Goal: Task Accomplishment & Management: Complete application form

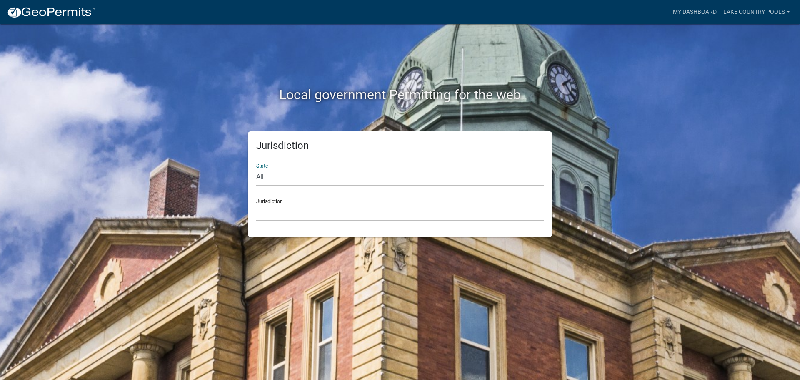
click at [287, 173] on select "All [US_STATE] [US_STATE] [US_STATE] [US_STATE] [US_STATE] [US_STATE] [US_STATE…" at bounding box center [399, 176] width 287 height 17
select select "[US_STATE]"
click at [256, 168] on select "All [US_STATE] [US_STATE] [US_STATE] [US_STATE] [US_STATE] [US_STATE] [US_STATE…" at bounding box center [399, 176] width 287 height 17
click at [285, 216] on select "City of [GEOGRAPHIC_DATA], [US_STATE] [GEOGRAPHIC_DATA], [US_STATE][PERSON_NAME…" at bounding box center [399, 212] width 287 height 17
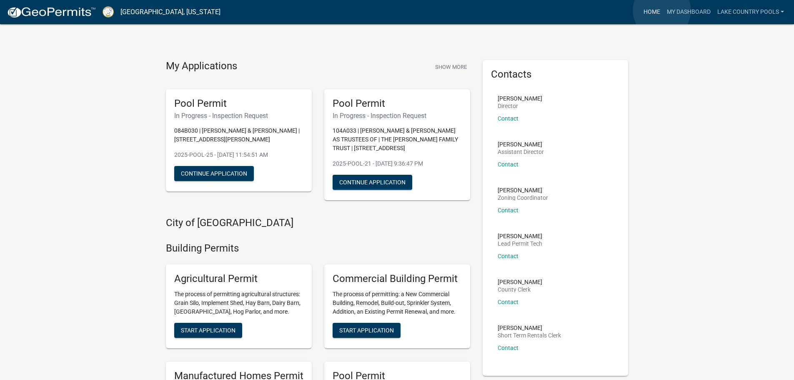
click at [662, 10] on link "Home" at bounding box center [651, 12] width 23 height 16
click at [651, 11] on link "Home" at bounding box center [651, 12] width 23 height 16
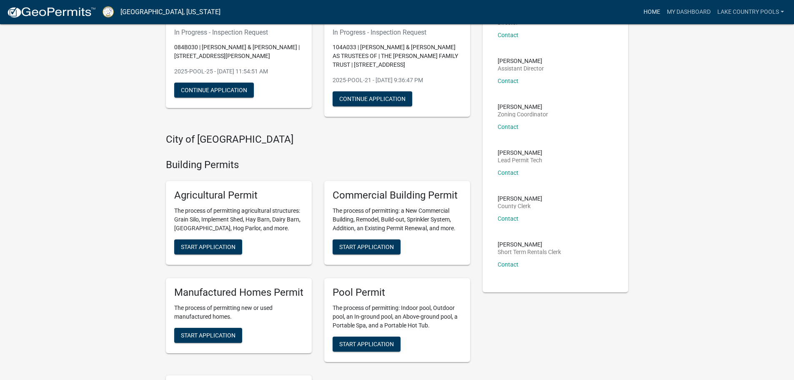
scroll to position [250, 0]
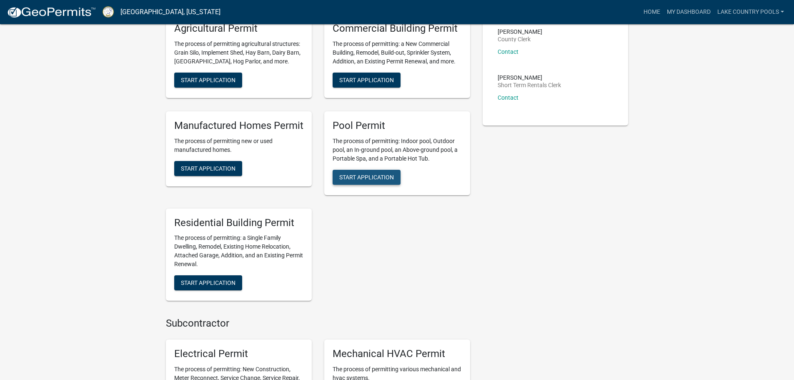
click at [361, 177] on span "Start Application" at bounding box center [366, 176] width 55 height 7
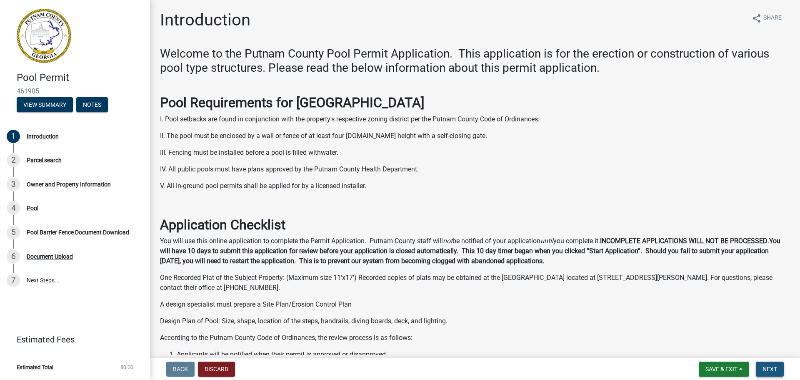
click at [781, 371] on button "Next" at bounding box center [770, 368] width 28 height 15
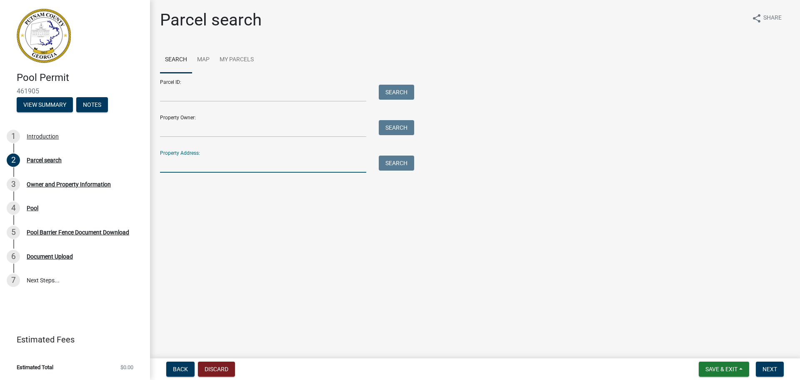
click at [182, 167] on input "Property Address:" at bounding box center [263, 163] width 206 height 17
click at [398, 165] on button "Search" at bounding box center [396, 162] width 35 height 15
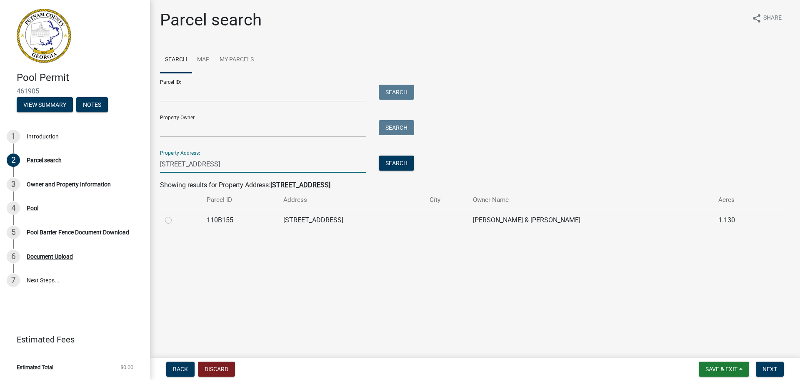
drag, startPoint x: 237, startPoint y: 165, endPoint x: 213, endPoint y: 165, distance: 23.8
click at [211, 165] on input "[STREET_ADDRESS]" at bounding box center [263, 163] width 206 height 17
click at [394, 170] on button "Search" at bounding box center [396, 162] width 35 height 15
click at [232, 162] on input "165 [GEOGRAPHIC_DATA]" at bounding box center [263, 163] width 206 height 17
type input "[STREET_ADDRESS]"
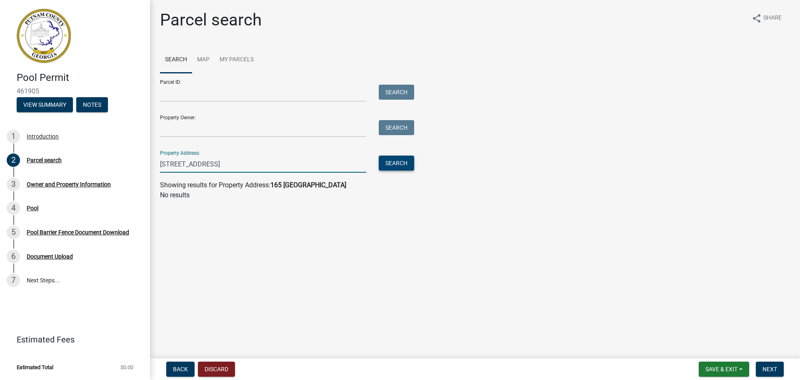
click at [401, 160] on button "Search" at bounding box center [396, 162] width 35 height 15
drag, startPoint x: 257, startPoint y: 163, endPoint x: 127, endPoint y: 156, distance: 130.2
click at [128, 156] on div "Pool Permit 461905 View Summary Notes 1 Introduction 2 Parcel search 3 Owner an…" at bounding box center [400, 190] width 800 height 380
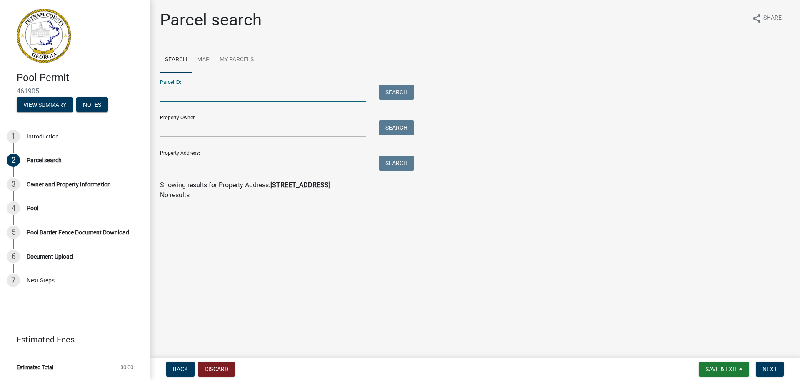
click at [193, 101] on input "Parcel ID:" at bounding box center [263, 93] width 206 height 17
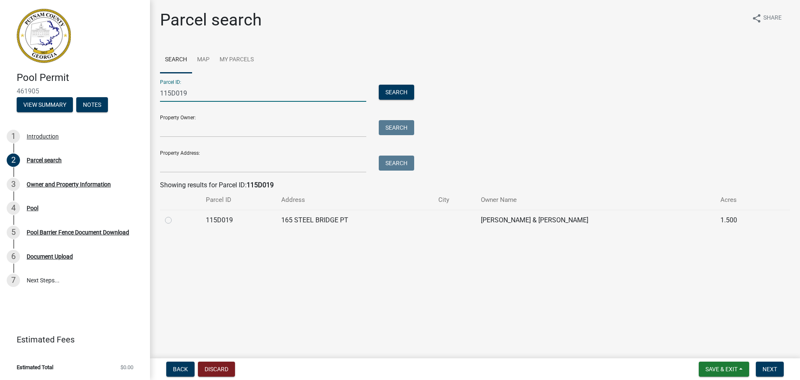
type input "115D019"
click at [162, 217] on td at bounding box center [180, 220] width 41 height 20
click at [175, 215] on label at bounding box center [175, 215] width 0 height 0
click at [175, 220] on input "radio" at bounding box center [177, 217] width 5 height 5
radio input "true"
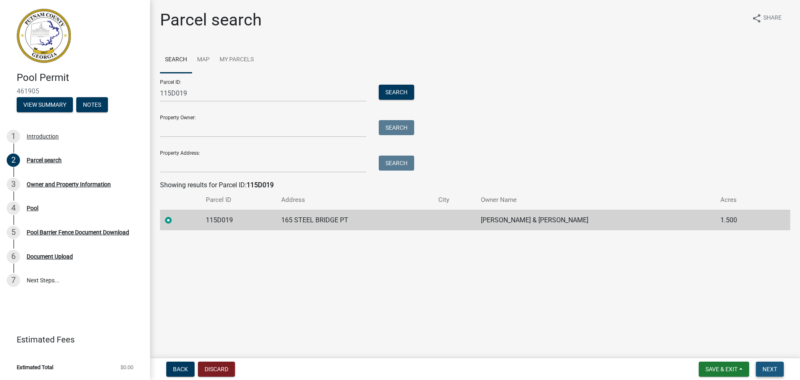
click at [767, 363] on button "Next" at bounding box center [770, 368] width 28 height 15
click at [775, 370] on span "Next" at bounding box center [769, 368] width 15 height 7
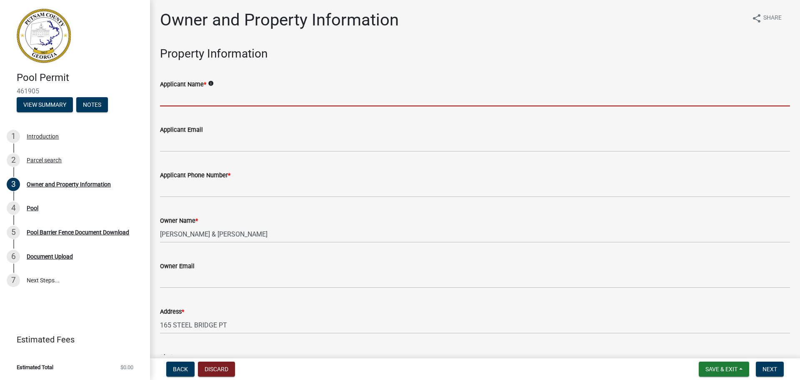
click at [190, 103] on input "Applicant Name *" at bounding box center [475, 97] width 630 height 17
type input "[PERSON_NAME]"
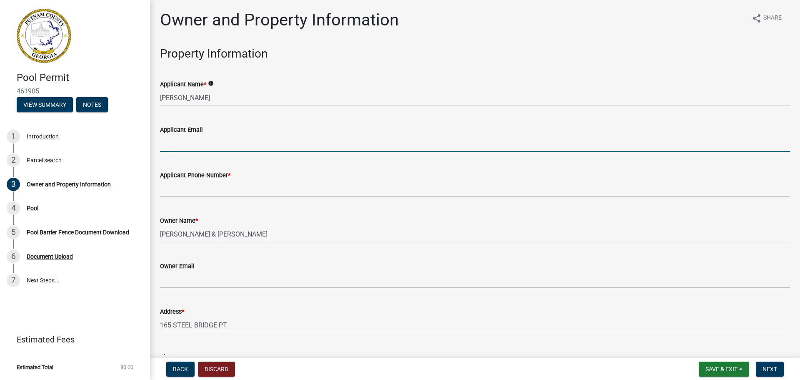
click at [210, 142] on input "Applicant Email" at bounding box center [475, 143] width 630 height 17
type input "[EMAIL_ADDRESS][DOMAIN_NAME]"
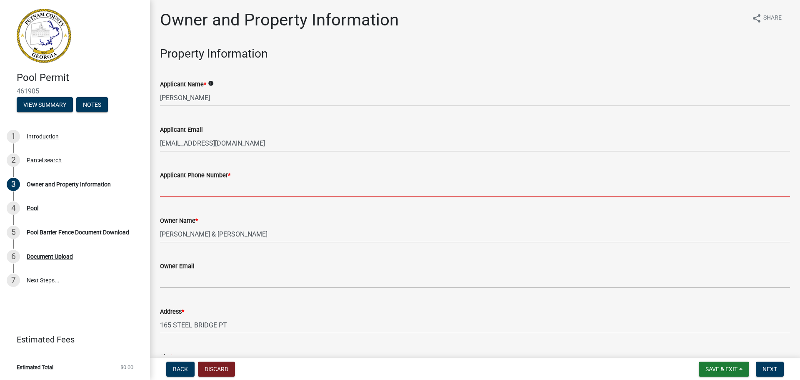
click at [213, 185] on input "Applicant Phone Number *" at bounding box center [475, 188] width 630 height 17
type input "[PHONE_NUMBER]"
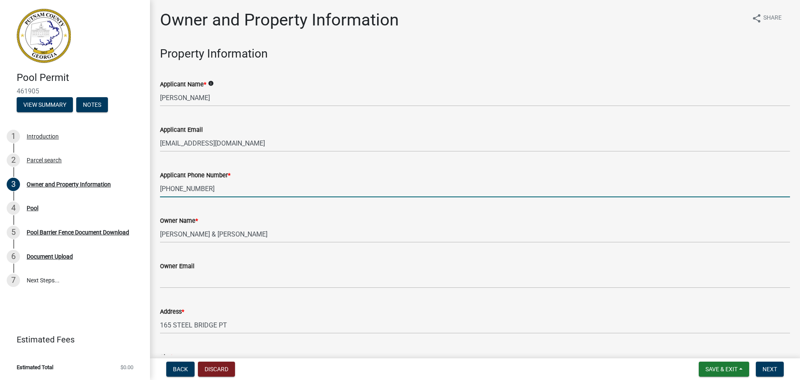
scroll to position [125, 0]
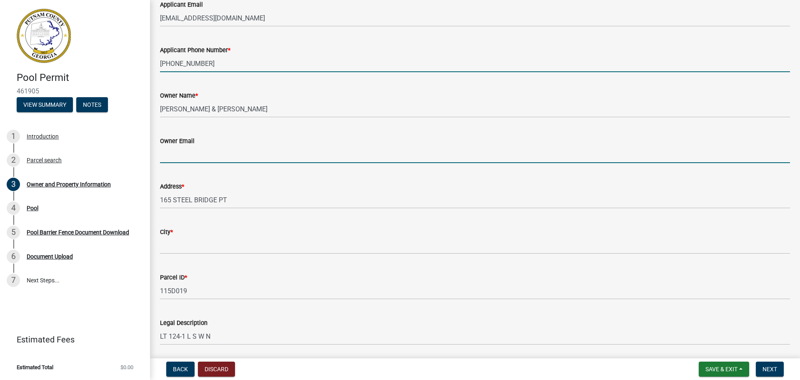
click at [177, 156] on input "Owner Email" at bounding box center [475, 154] width 630 height 17
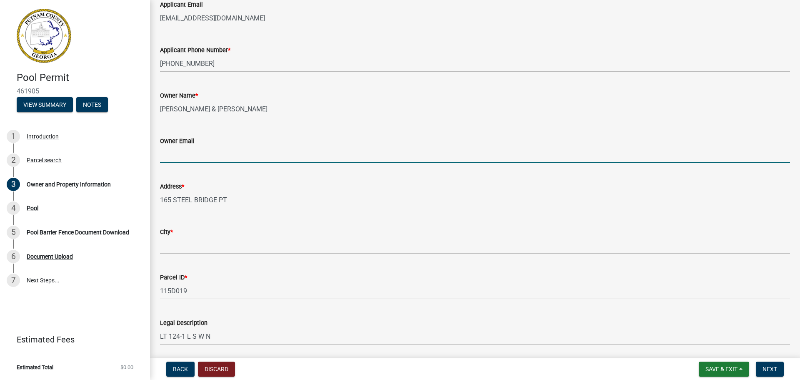
click at [212, 153] on input "Owner Email" at bounding box center [475, 154] width 630 height 17
type input "[EMAIL_ADDRESS][DOMAIN_NAME]"
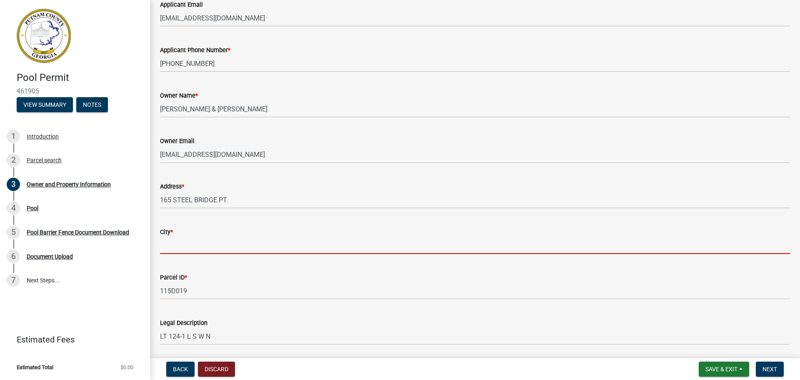
click at [177, 253] on input "City *" at bounding box center [475, 245] width 630 height 17
type input "Eatonton"
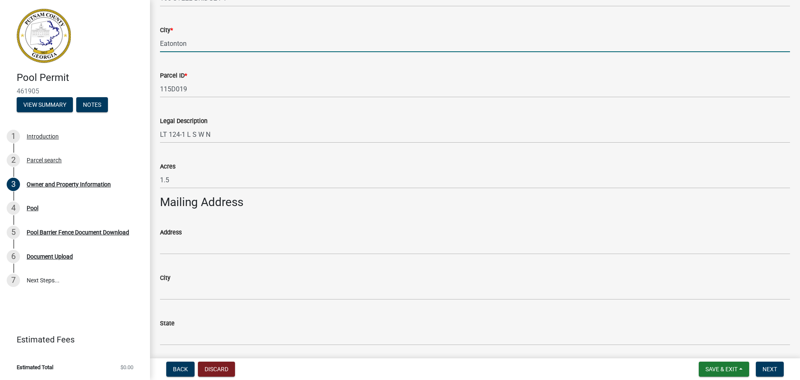
scroll to position [333, 0]
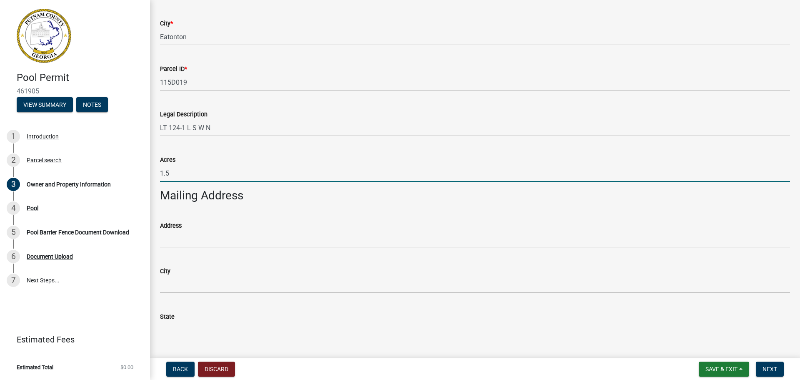
click at [300, 168] on input "1.5" at bounding box center [475, 173] width 630 height 17
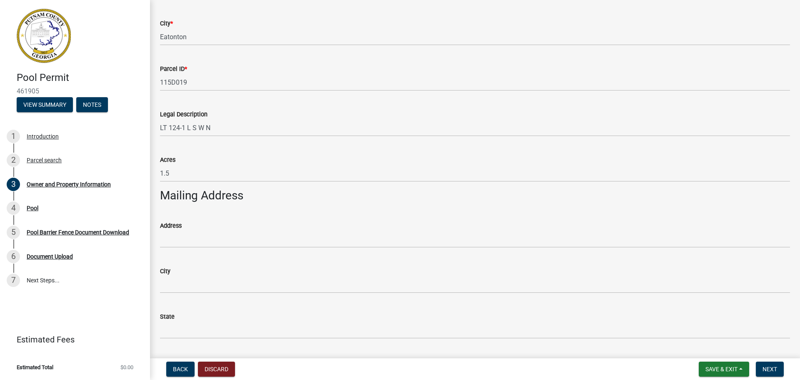
click at [352, 202] on h3 "Mailing Address" at bounding box center [475, 195] width 630 height 14
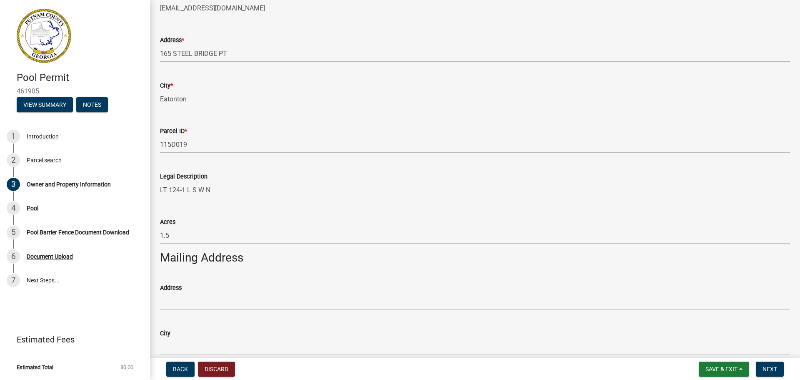
scroll to position [429, 0]
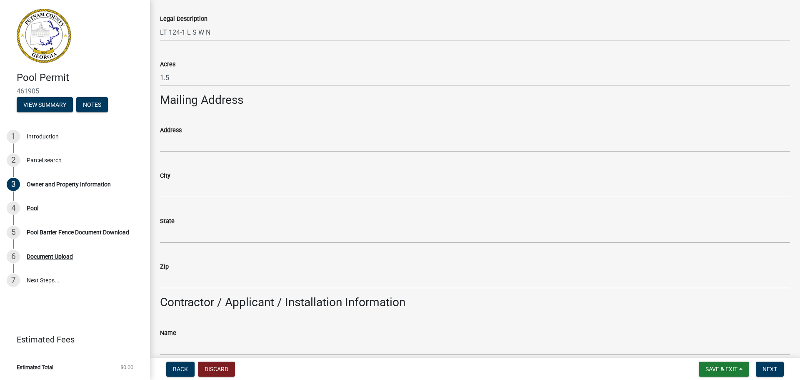
click at [205, 162] on div "City" at bounding box center [475, 178] width 630 height 39
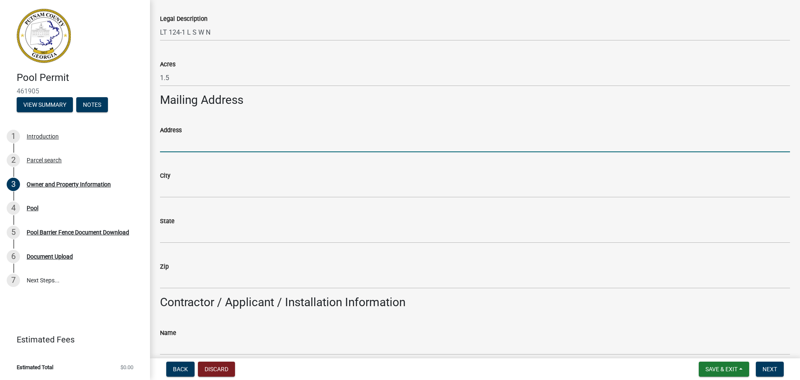
click at [188, 146] on input "Address" at bounding box center [475, 143] width 630 height 17
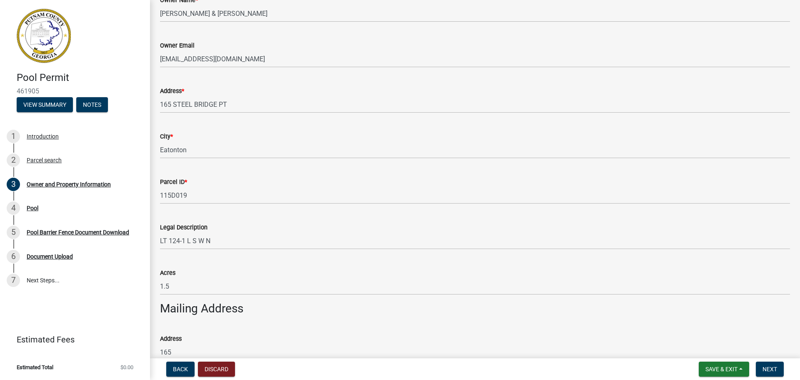
scroll to position [137, 0]
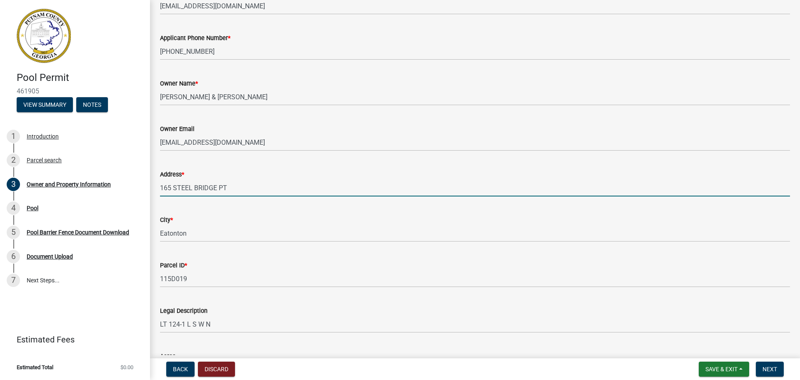
drag, startPoint x: 232, startPoint y: 186, endPoint x: 161, endPoint y: 191, distance: 71.4
click at [161, 191] on input "165 STEEL BRIDGE PT" at bounding box center [475, 187] width 630 height 17
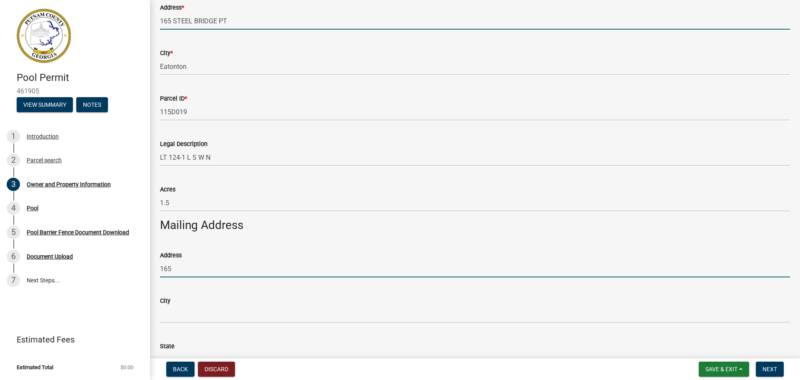
click at [176, 269] on input "165" at bounding box center [475, 268] width 630 height 17
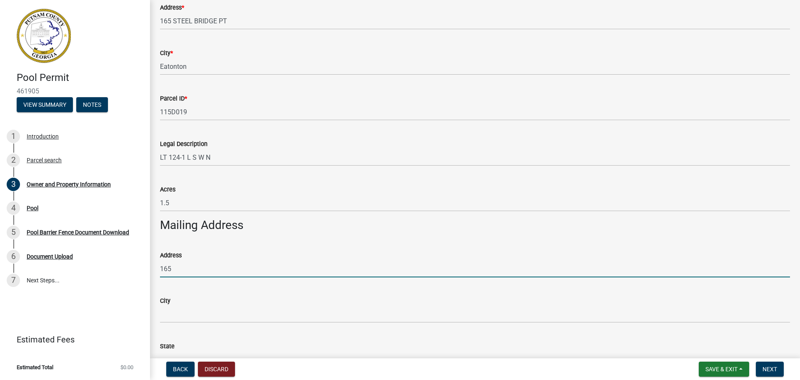
drag, startPoint x: 176, startPoint y: 269, endPoint x: 152, endPoint y: 268, distance: 23.8
paste input "STEEL BRIDGE PT"
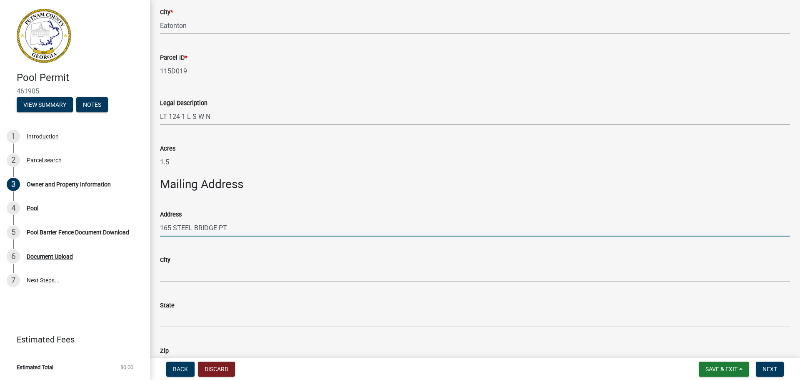
scroll to position [429, 0]
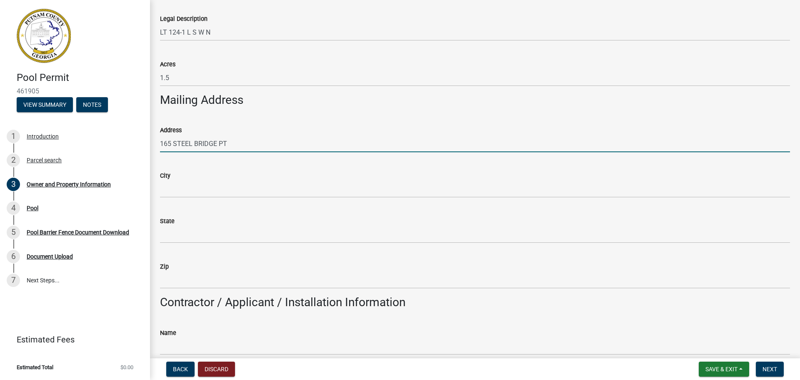
type input "165 STEEL BRIDGE PT"
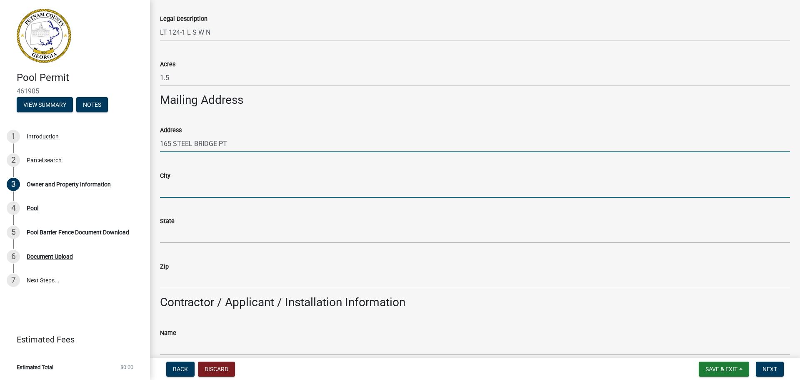
click at [177, 190] on input "City" at bounding box center [475, 188] width 630 height 17
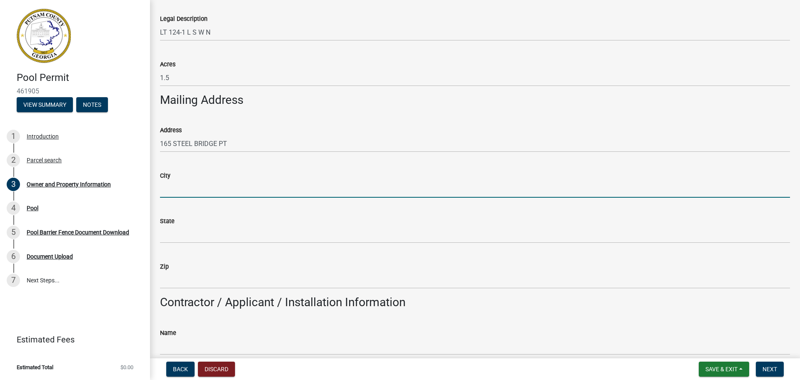
type input "Eatonton"
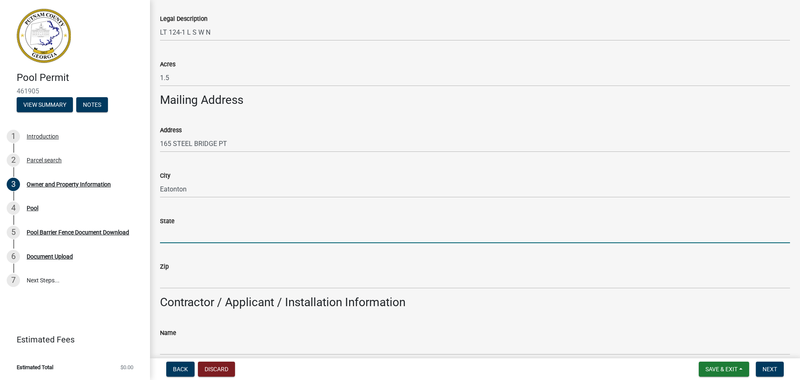
click at [176, 232] on input "State" at bounding box center [475, 234] width 630 height 17
type input "GA"
click at [182, 291] on wm-data-entity-input "Zip" at bounding box center [475, 272] width 630 height 45
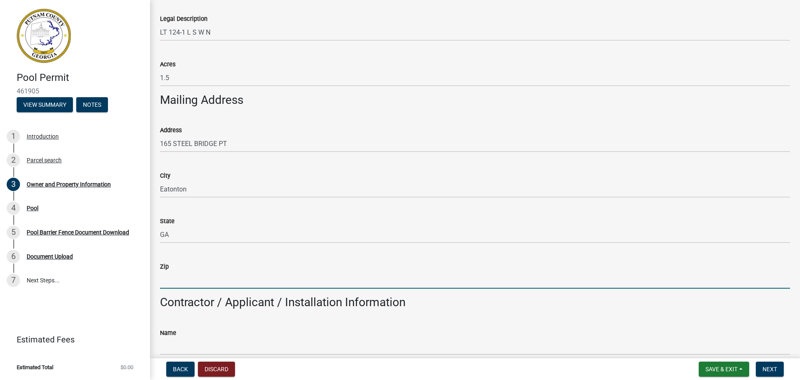
click at [182, 285] on input "Zip" at bounding box center [475, 279] width 630 height 17
type input "31024"
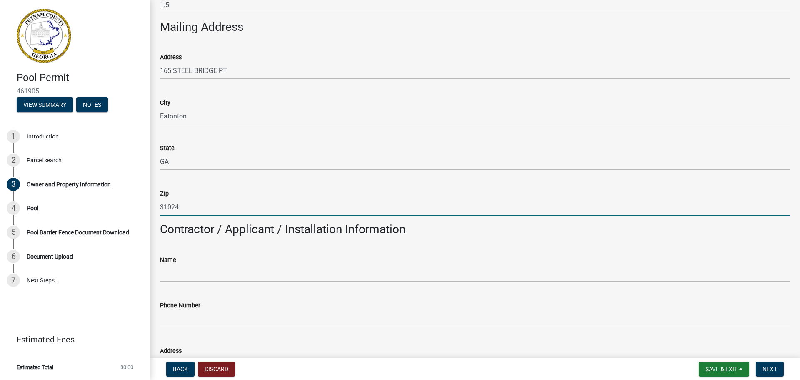
scroll to position [554, 0]
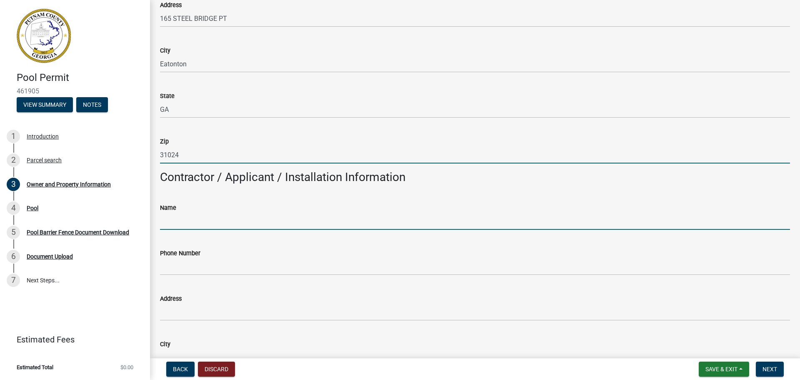
click at [175, 220] on input "Name" at bounding box center [475, 220] width 630 height 17
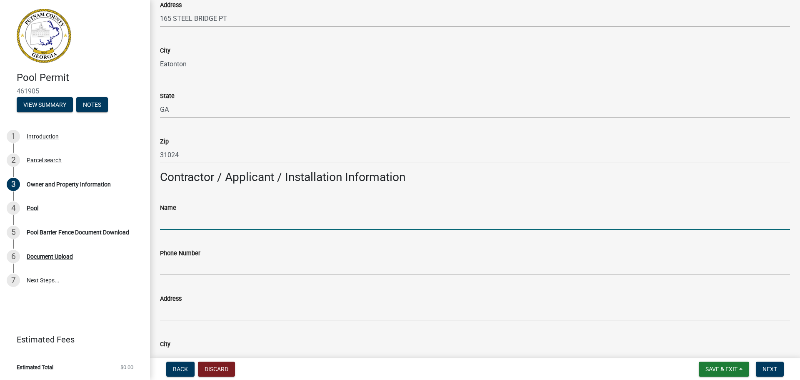
type input "Lake Country Pools"
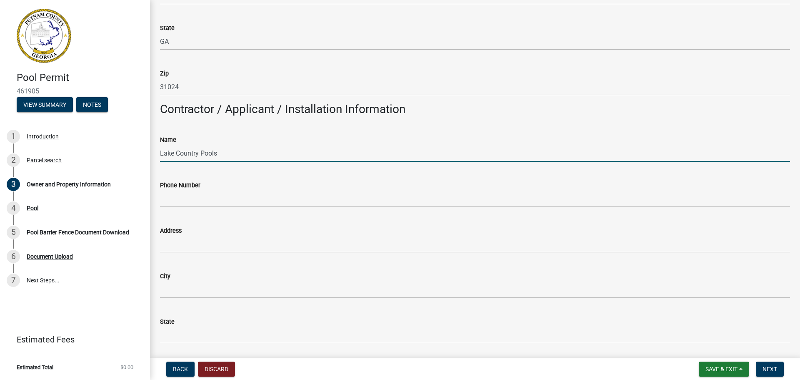
scroll to position [679, 0]
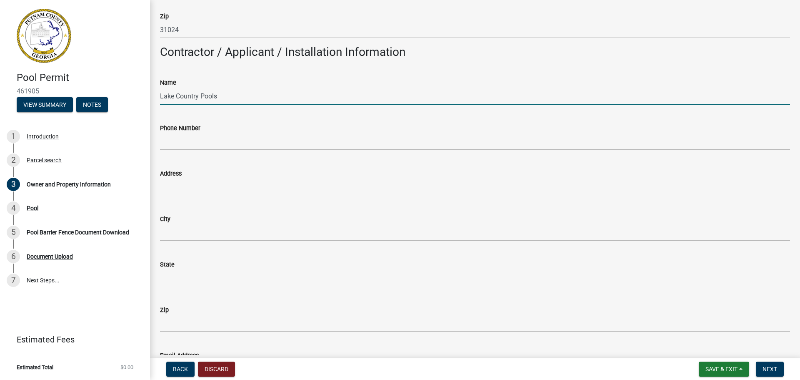
click at [227, 94] on input "Lake Country Pools" at bounding box center [475, 95] width 630 height 17
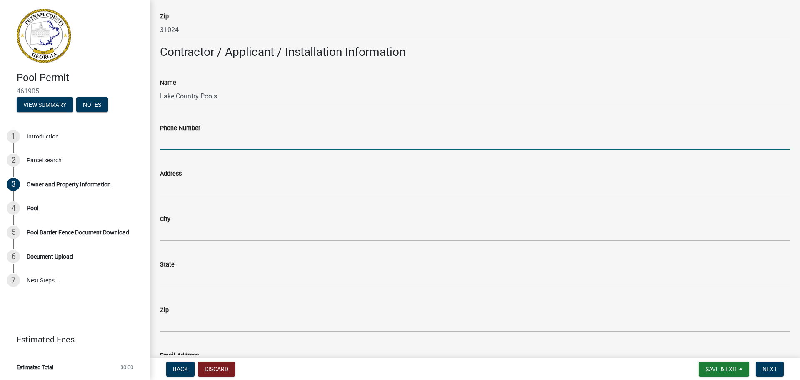
click at [185, 138] on input "Phone Number" at bounding box center [475, 141] width 630 height 17
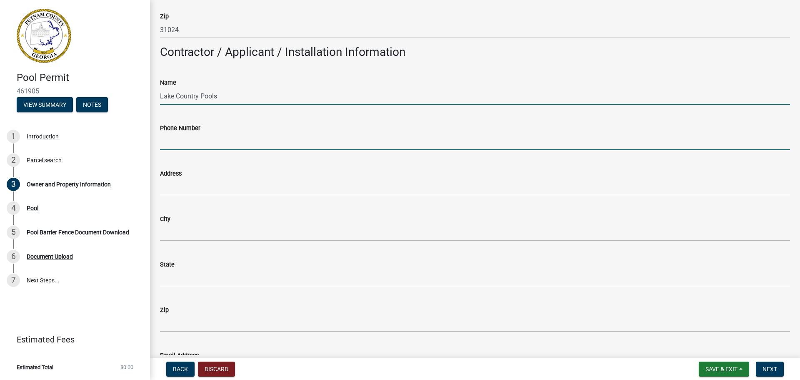
click at [225, 100] on input "Lake Country Pools" at bounding box center [475, 95] width 630 height 17
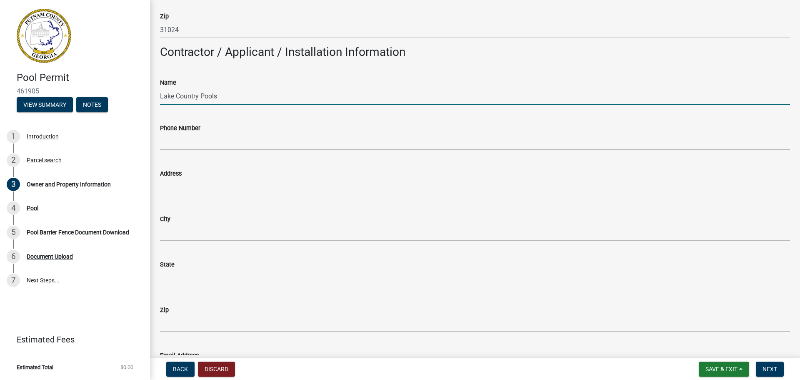
drag, startPoint x: 225, startPoint y: 98, endPoint x: 149, endPoint y: 93, distance: 75.6
click at [150, 93] on div "Owner and Property Information share Share Property Information Applicant Name …" at bounding box center [475, 157] width 650 height 1653
drag, startPoint x: 198, startPoint y: 125, endPoint x: 185, endPoint y: 136, distance: 17.4
click at [198, 125] on label "Phone Number" at bounding box center [180, 128] width 40 height 6
click at [198, 133] on input "Phone Number" at bounding box center [475, 141] width 630 height 17
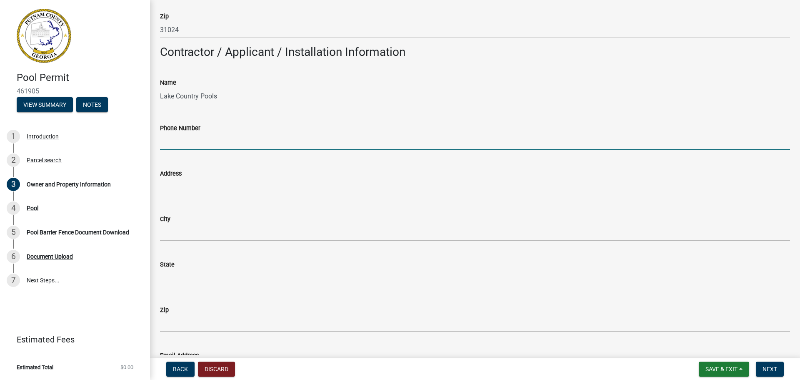
click at [178, 148] on input "Phone Number" at bounding box center [475, 141] width 630 height 17
click at [178, 146] on input "Phone Number" at bounding box center [475, 141] width 630 height 17
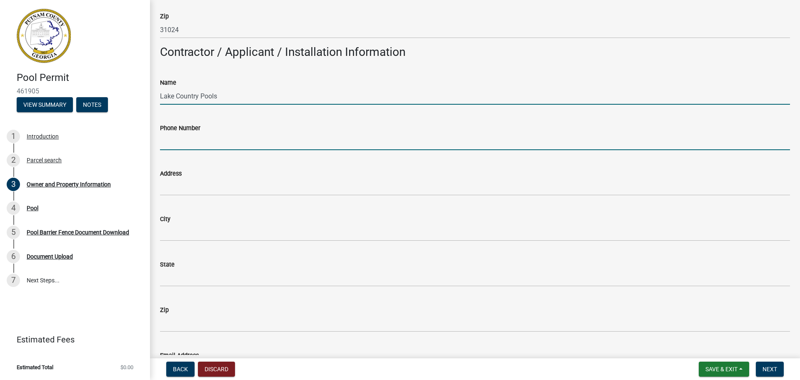
click at [226, 94] on input "Lake Country Pools" at bounding box center [475, 95] width 630 height 17
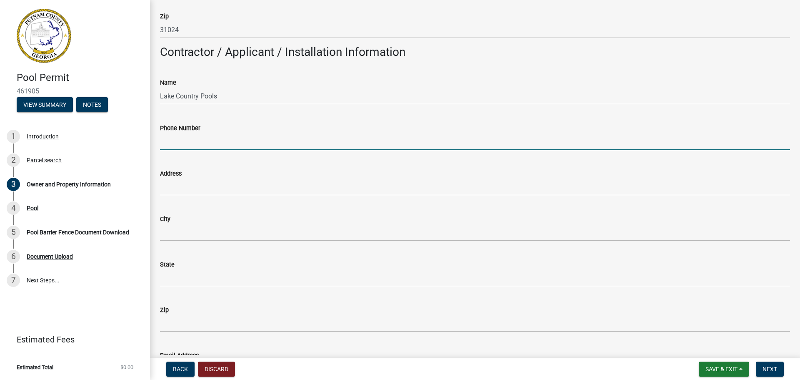
click at [178, 140] on input "Phone Number" at bounding box center [475, 141] width 630 height 17
click at [170, 142] on input "706818-3726" at bounding box center [475, 141] width 630 height 17
click at [167, 141] on input "706818-3726" at bounding box center [475, 141] width 630 height 17
click at [171, 141] on input "708618-3726" at bounding box center [475, 141] width 630 height 17
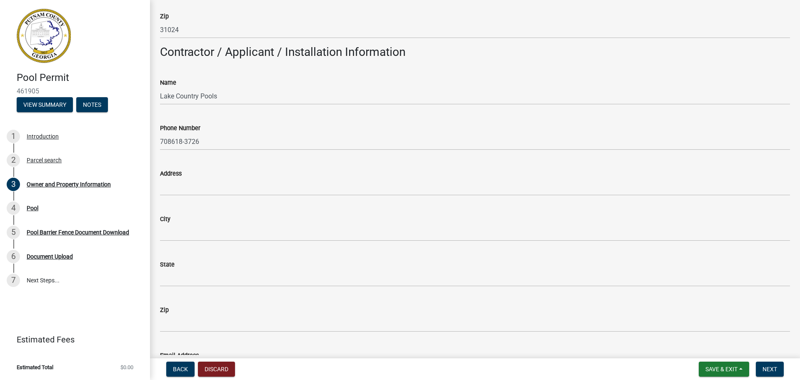
drag, startPoint x: 188, startPoint y: 160, endPoint x: 170, endPoint y: 140, distance: 26.8
click at [187, 160] on div "Address" at bounding box center [475, 176] width 630 height 39
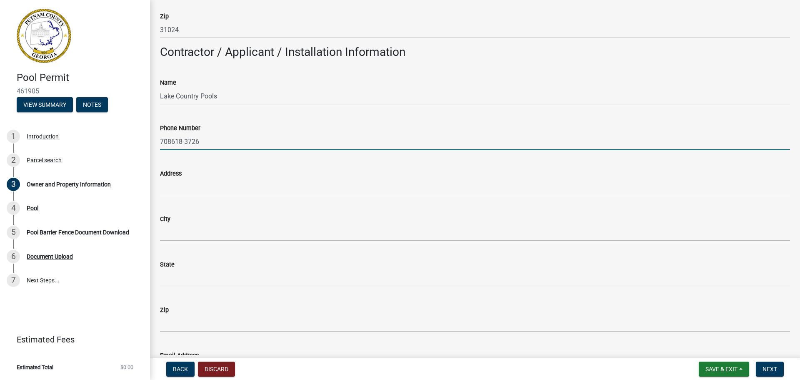
drag, startPoint x: 176, startPoint y: 141, endPoint x: 167, endPoint y: 140, distance: 8.4
click at [167, 140] on input "708618-3726" at bounding box center [475, 141] width 630 height 17
click at [171, 142] on input "706818-3726" at bounding box center [475, 141] width 630 height 17
type input "[PHONE_NUMBER]"
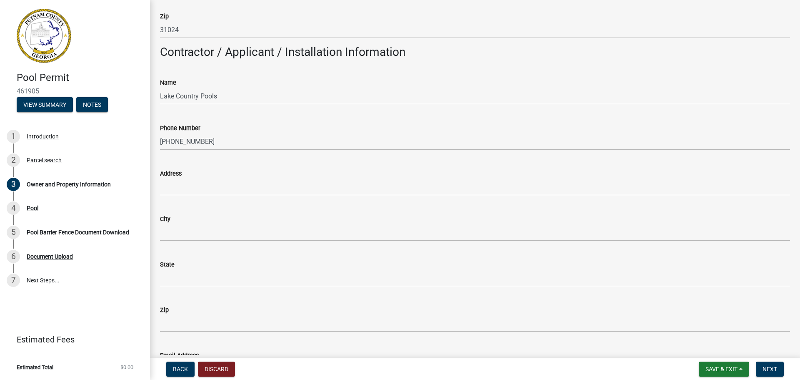
click at [252, 200] on wm-data-entity-input "Address" at bounding box center [475, 179] width 630 height 45
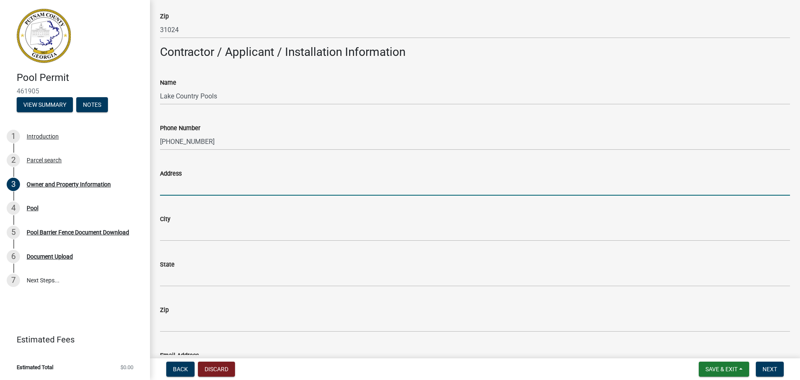
click at [190, 189] on input "Address" at bounding box center [475, 186] width 630 height 17
type input "[STREET_ADDRESS][PERSON_NAME]"
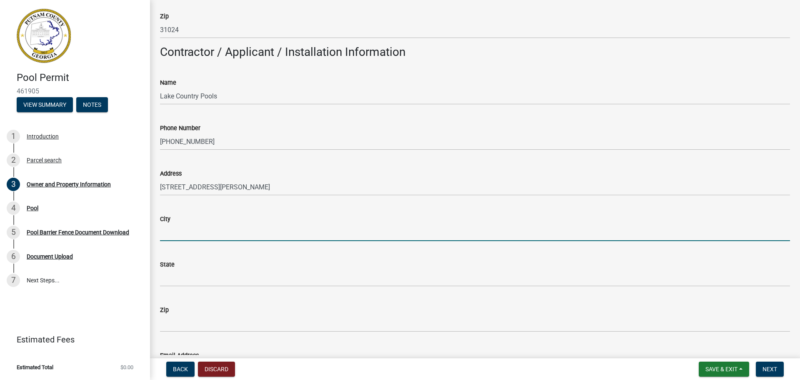
click at [192, 236] on input "City" at bounding box center [475, 232] width 630 height 17
type input "Eatonton"
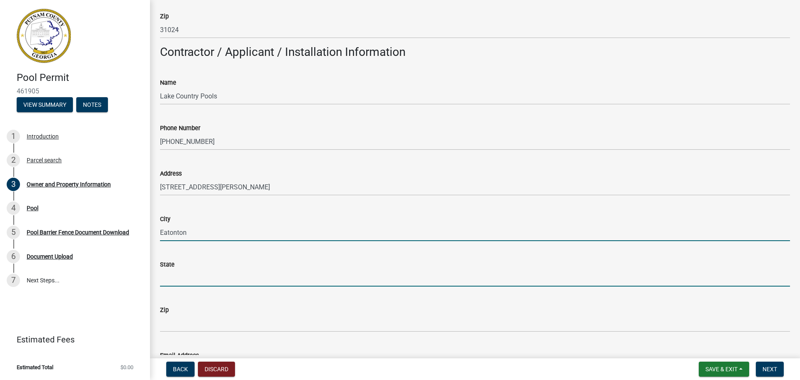
click at [192, 275] on input "State" at bounding box center [475, 277] width 630 height 17
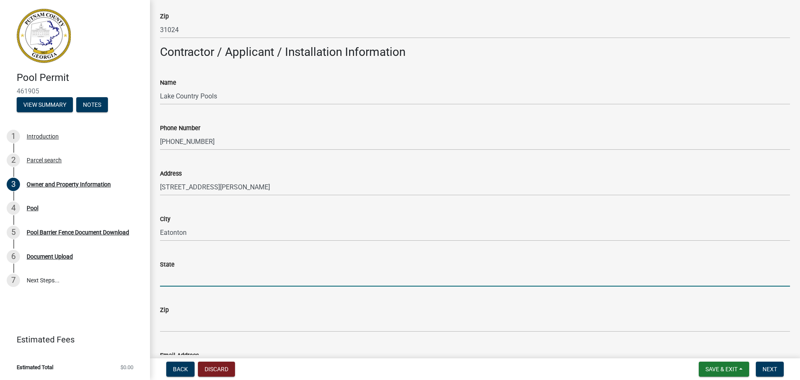
type input "GA"
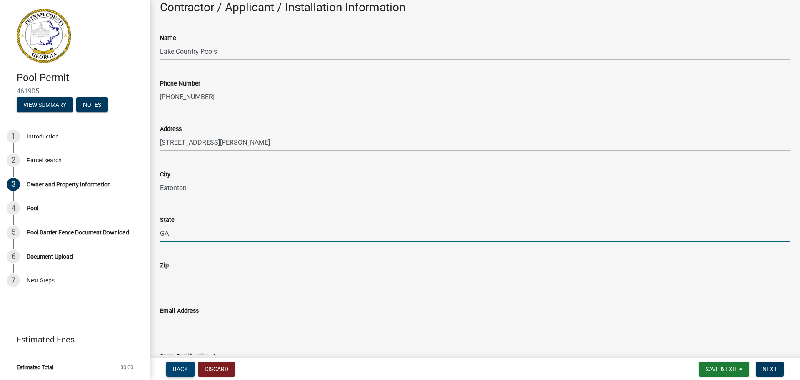
scroll to position [804, 0]
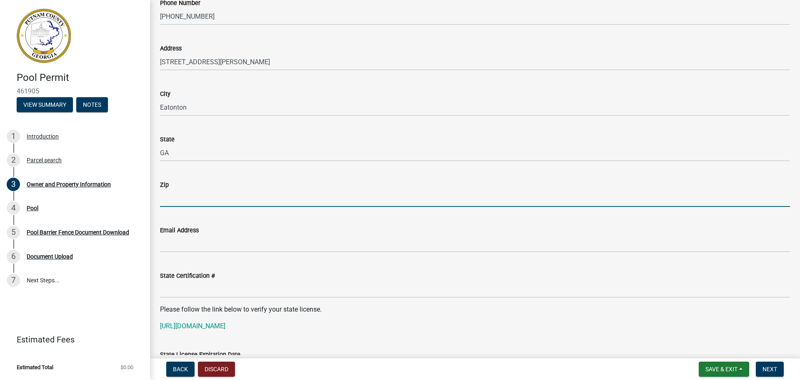
click at [189, 199] on input "Zip" at bounding box center [475, 198] width 630 height 17
type input "31024"
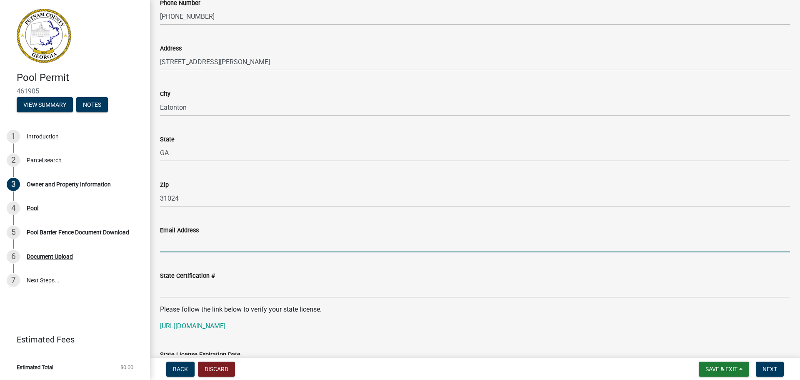
click at [215, 247] on input "Email Address" at bounding box center [475, 243] width 630 height 17
type input "[EMAIL_ADDRESS][DOMAIN_NAME]"
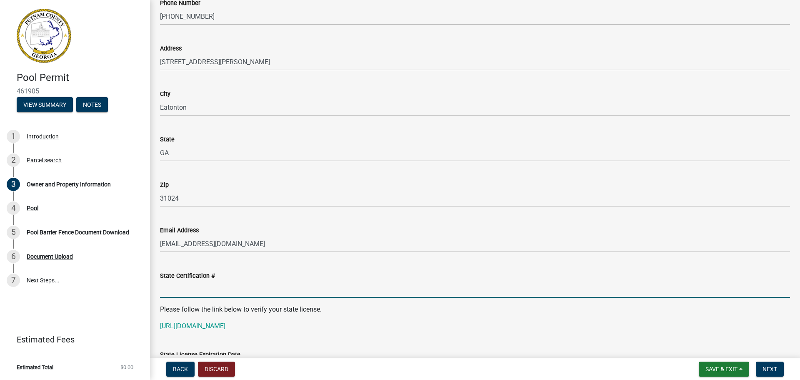
click at [214, 294] on input "State Certification #" at bounding box center [475, 288] width 630 height 17
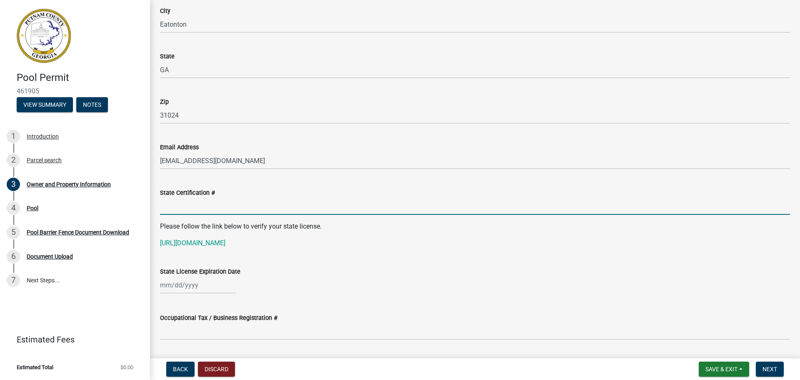
scroll to position [887, 0]
type input "0000105047"
click at [187, 282] on div at bounding box center [198, 284] width 76 height 17
select select "8"
select select "2025"
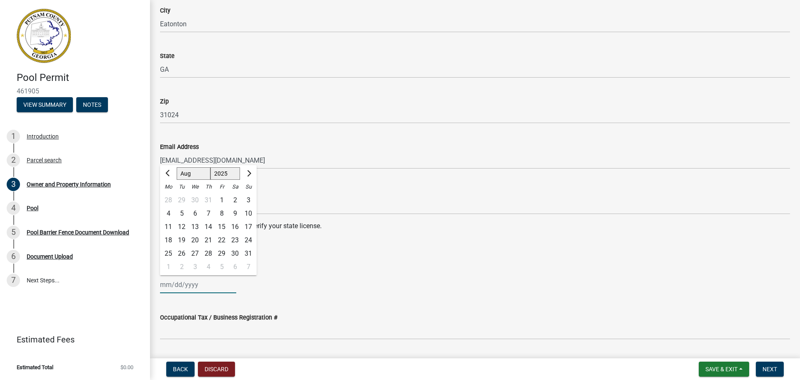
click at [186, 285] on input "State License Expiration Date" at bounding box center [198, 284] width 76 height 17
type input "[DATE]"
click at [314, 320] on div "Occupational Tax / Business Registration #" at bounding box center [475, 317] width 630 height 10
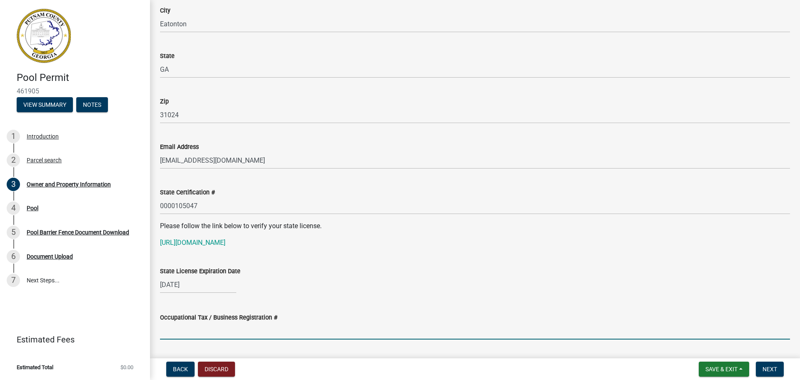
click at [252, 333] on input "Occupational Tax / Business Registration #" at bounding box center [475, 330] width 630 height 17
type input "2024-BLR-257"
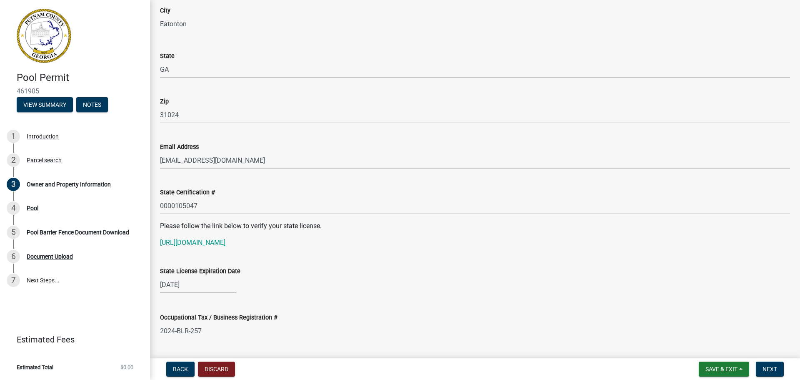
click at [350, 271] on div "State License Expiration Date" at bounding box center [475, 271] width 630 height 10
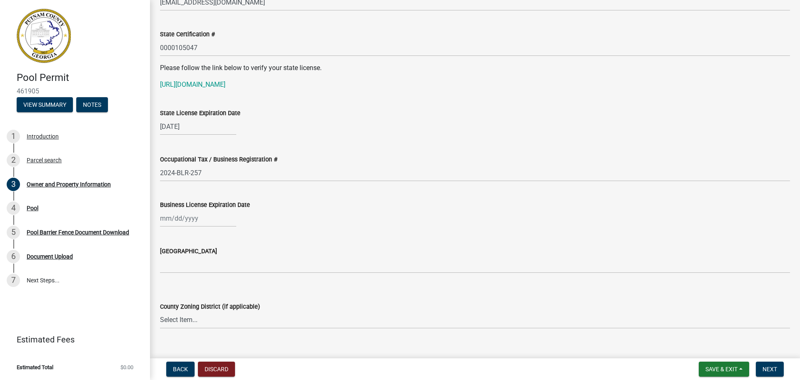
scroll to position [1054, 0]
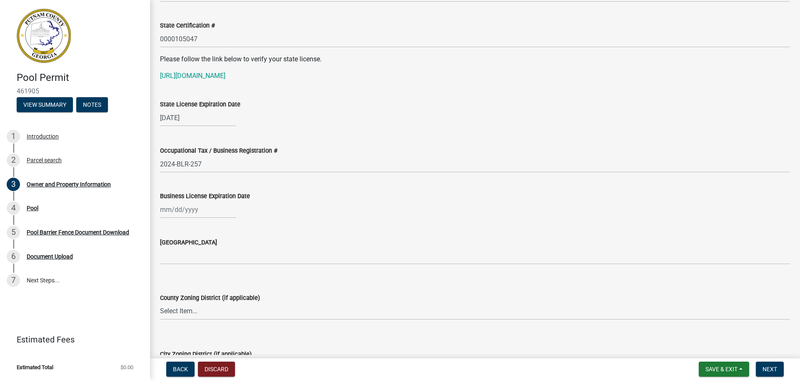
select select "8"
select select "2025"
click at [176, 206] on div "[PERSON_NAME] Feb Mar Apr [PERSON_NAME][DATE] Oct Nov [DATE] 1526 1527 1528 152…" at bounding box center [198, 209] width 76 height 17
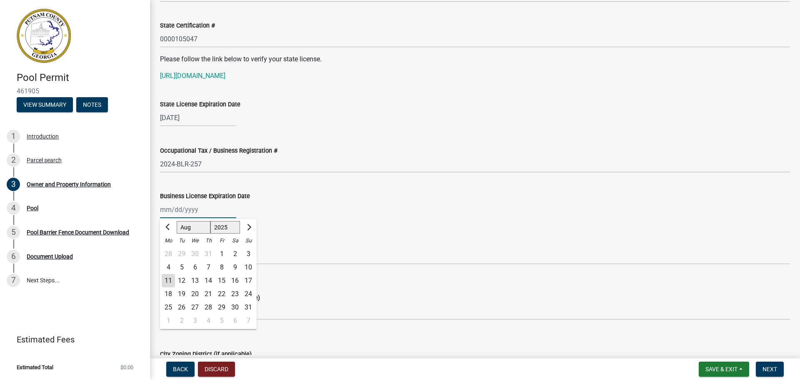
type input "[DATE]"
click at [338, 221] on wm-data-entity-input "Business License Expiration Date [DATE] Jan Feb Mar Apr May Jun [DATE] Aug Sep …" at bounding box center [475, 202] width 630 height 46
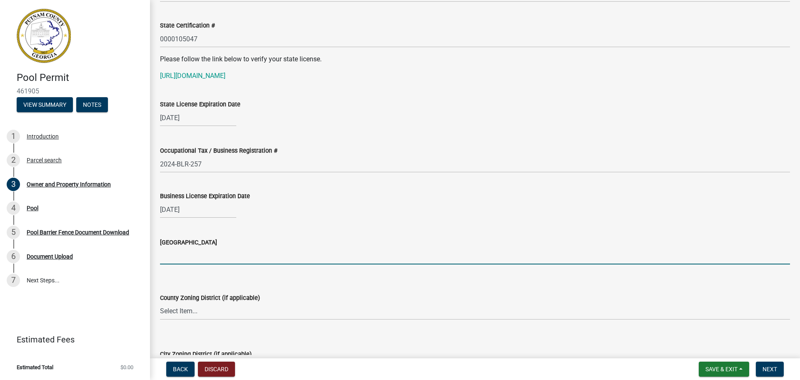
click at [177, 257] on input "[GEOGRAPHIC_DATA]" at bounding box center [475, 255] width 630 height 17
type input "[PERSON_NAME]"
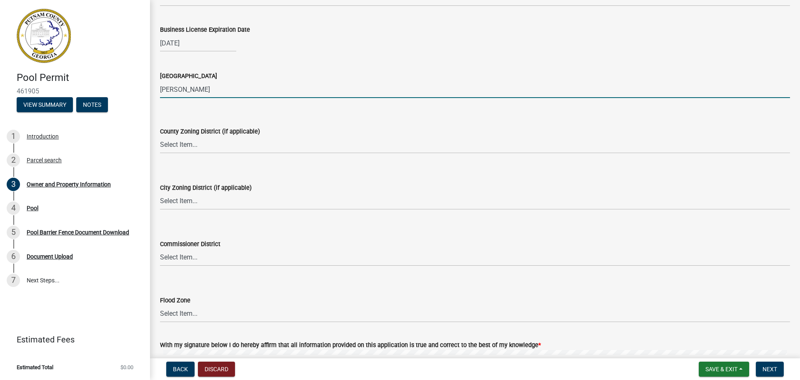
scroll to position [1220, 0]
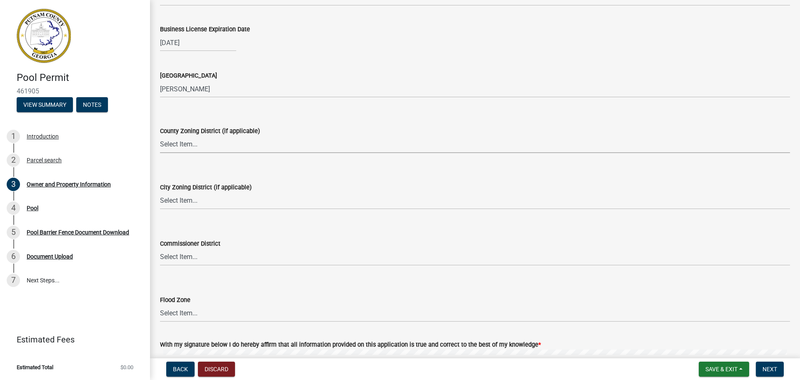
click at [187, 145] on select "Select Item... AG-1 R-1R R-1 R-2 MHP RM-1 RM-3 C-1 C-2 I-M PUD N/A" at bounding box center [475, 144] width 630 height 17
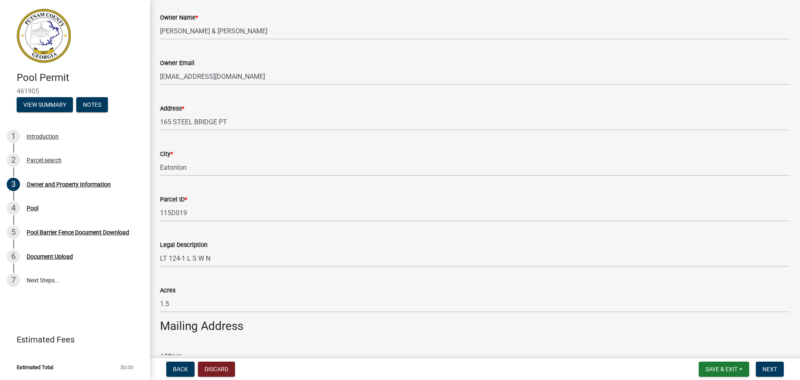
scroll to position [208, 0]
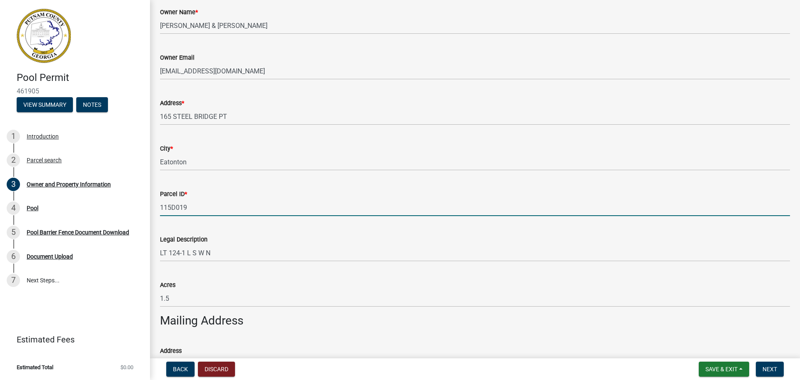
drag, startPoint x: 190, startPoint y: 211, endPoint x: 161, endPoint y: 209, distance: 29.2
click at [161, 209] on input "115D019" at bounding box center [475, 207] width 630 height 17
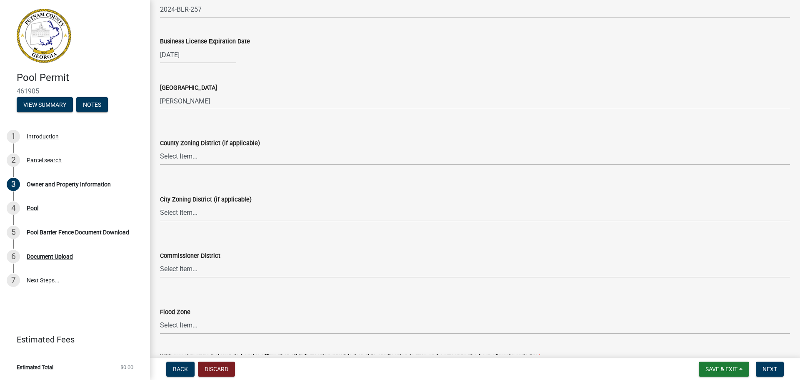
scroll to position [1334, 0]
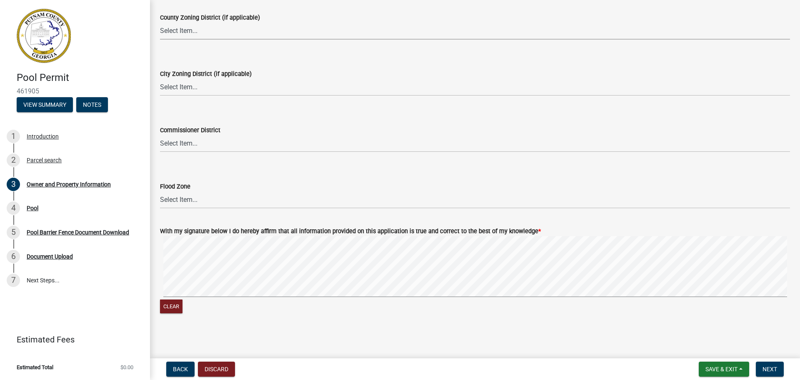
click at [181, 31] on select "Select Item... AG-1 R-1R R-1 R-2 MHP RM-1 RM-3 C-1 C-2 I-M PUD N/A" at bounding box center [475, 30] width 630 height 17
click at [160, 22] on select "Select Item... AG-1 R-1R R-1 R-2 MHP RM-1 RM-3 C-1 C-2 I-M PUD N/A" at bounding box center [475, 30] width 630 height 17
select select "78bfdc44-73ff-456e-a557-d4c99b9c08be"
click at [197, 203] on select "Select Item... Zone A Zone V Zone A99 Zone AE Zone AO Zone AH Zone VE Zone AR Z…" at bounding box center [475, 199] width 630 height 17
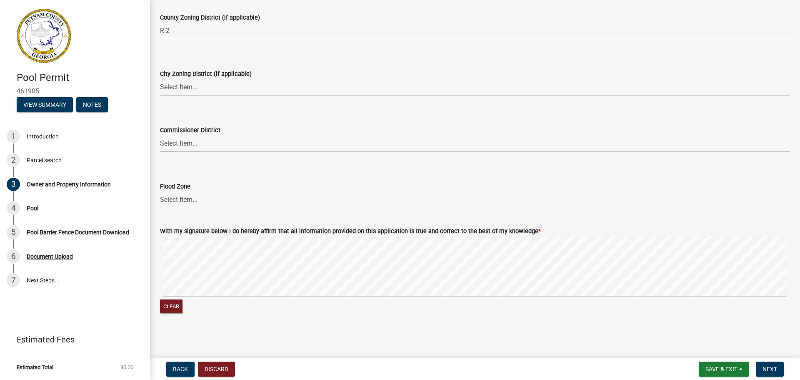
drag, startPoint x: 210, startPoint y: 209, endPoint x: 204, endPoint y: 207, distance: 6.0
click at [205, 207] on wm-data-entity-input "Flood Zone Select Item... Zone A Zone V Zone A99 Zone AE Zone AO Zone AH Zone V…" at bounding box center [475, 188] width 630 height 56
click at [200, 204] on select "Select Item... Zone A Zone V Zone A99 Zone AE Zone AO Zone AH Zone VE Zone AR Z…" at bounding box center [475, 199] width 630 height 17
click at [160, 191] on select "Select Item... Zone A Zone V Zone A99 Zone AE Zone AO Zone AH Zone VE Zone AR Z…" at bounding box center [475, 199] width 630 height 17
select select "6f1acead-4b1a-4680-ba5d-beeb03d30465"
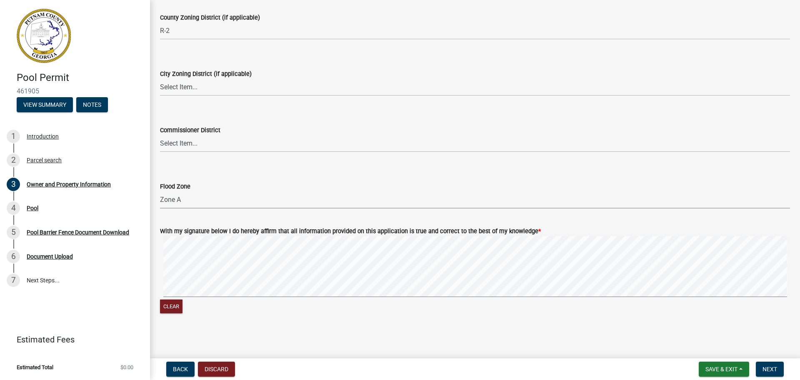
click at [332, 301] on div "Clear" at bounding box center [475, 275] width 630 height 79
click at [777, 366] on span "Next" at bounding box center [769, 368] width 15 height 7
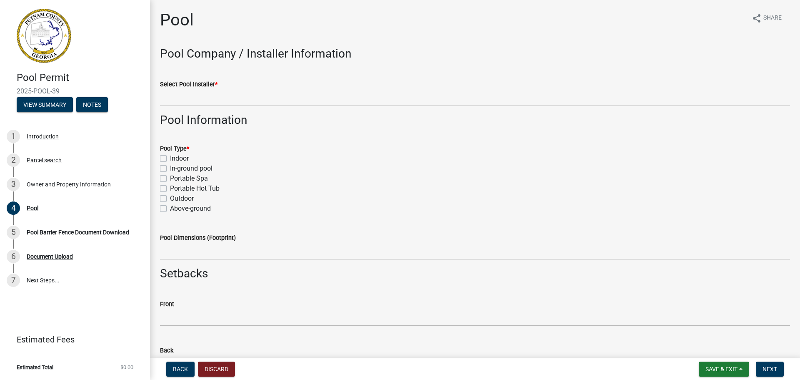
click at [170, 166] on label "In-ground pool" at bounding box center [191, 168] width 42 height 10
click at [170, 166] on input "In-ground pool" at bounding box center [172, 165] width 5 height 5
checkbox input "true"
checkbox input "false"
checkbox input "true"
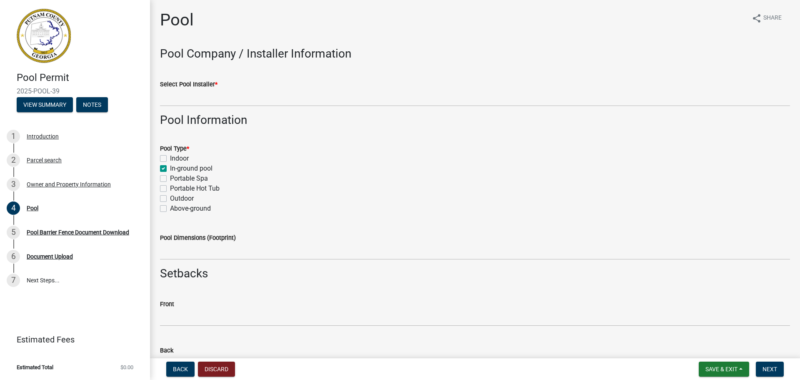
checkbox input "false"
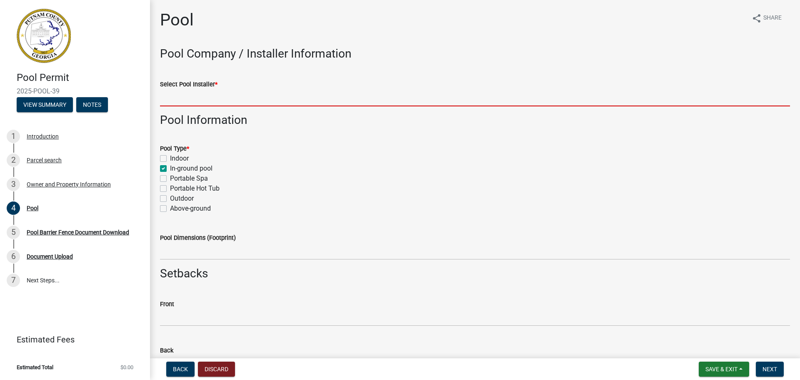
click at [188, 95] on input "Select Pool Installer *" at bounding box center [475, 97] width 630 height 17
type input "Lake Country Pools"
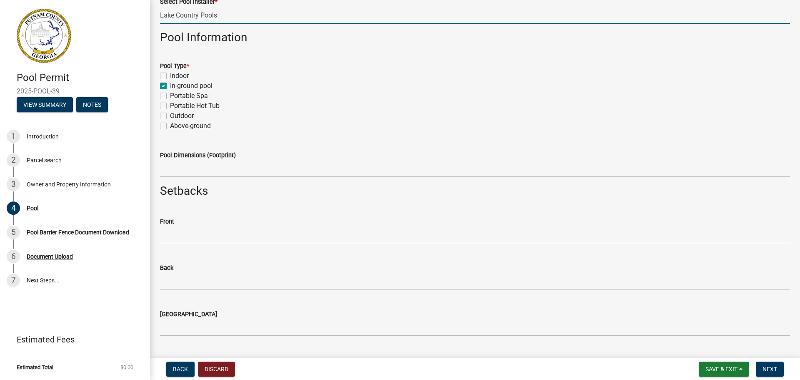
scroll to position [83, 0]
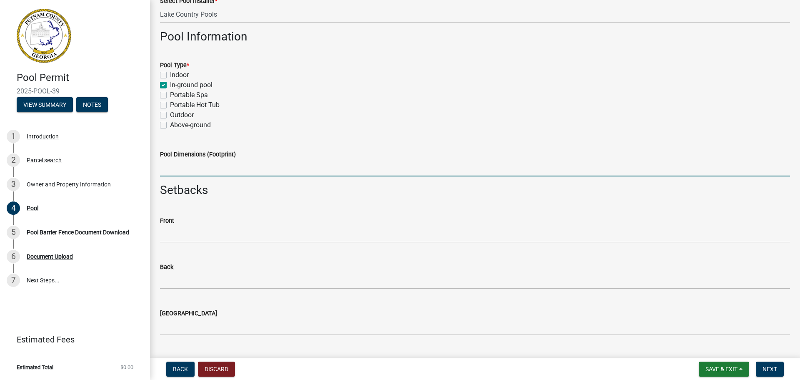
click at [184, 170] on input "Pool Dimensions (Footprint)" at bounding box center [475, 167] width 630 height 17
type input "22x40"
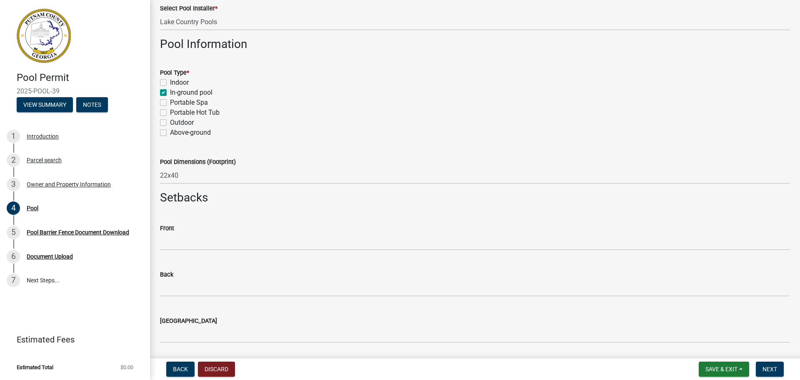
scroll to position [167, 0]
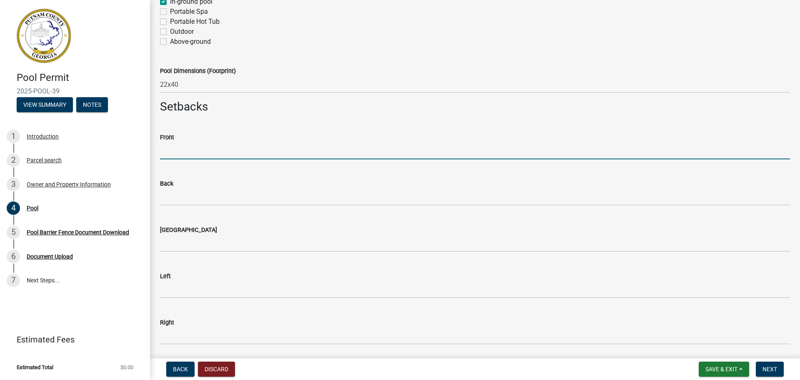
click at [186, 147] on input "text" at bounding box center [475, 150] width 630 height 17
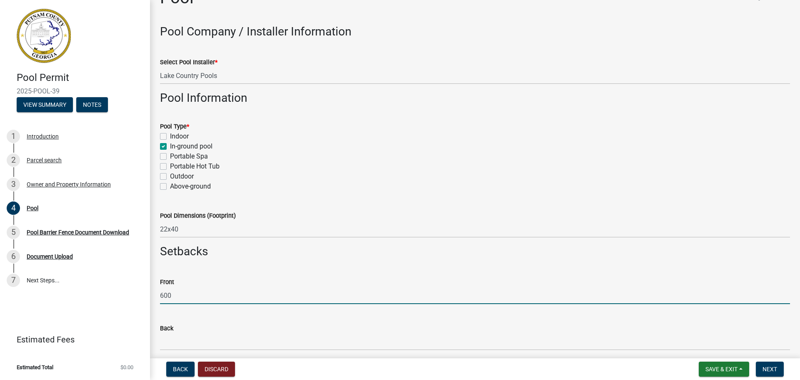
scroll to position [0, 0]
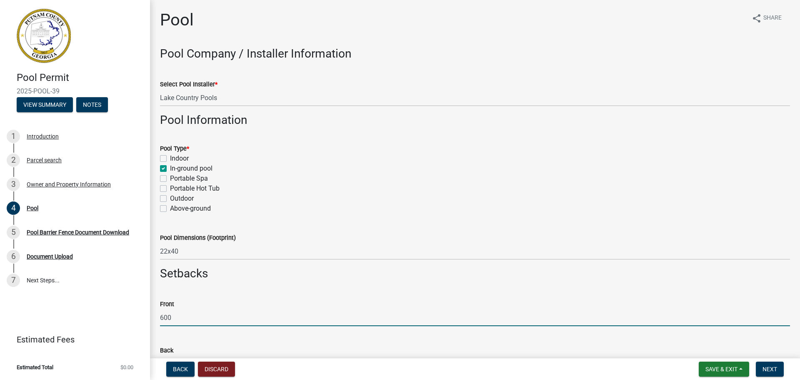
type input "600"
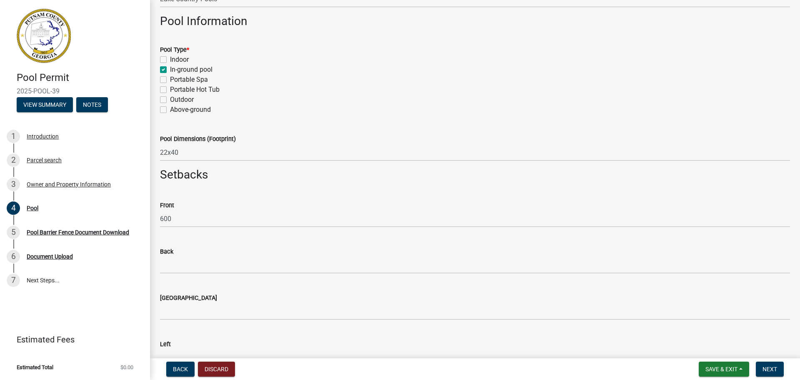
scroll to position [167, 0]
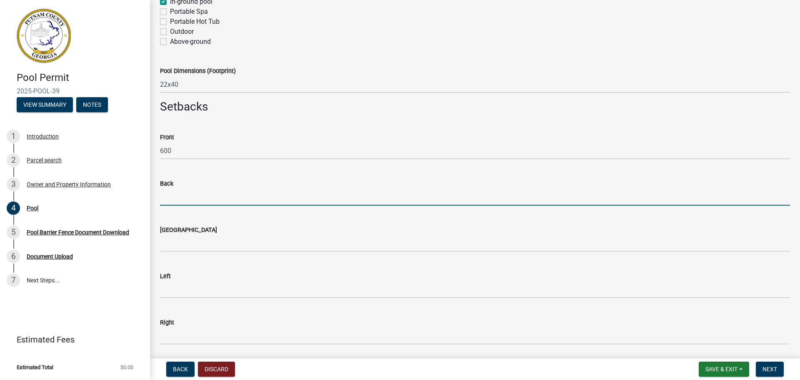
click at [180, 197] on input "text" at bounding box center [475, 196] width 630 height 17
type input "210"
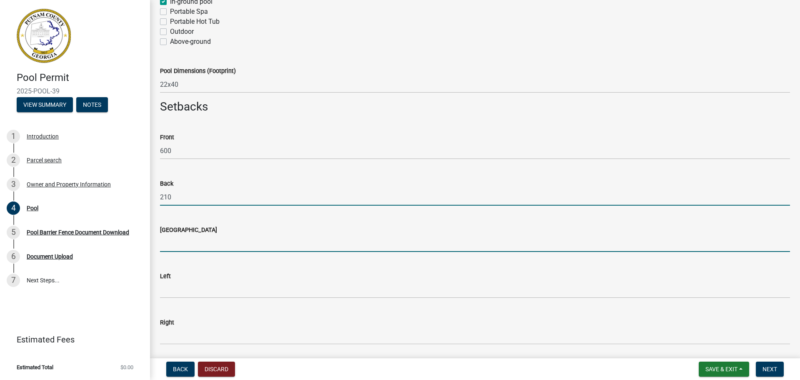
click at [176, 248] on input "text" at bounding box center [475, 243] width 630 height 17
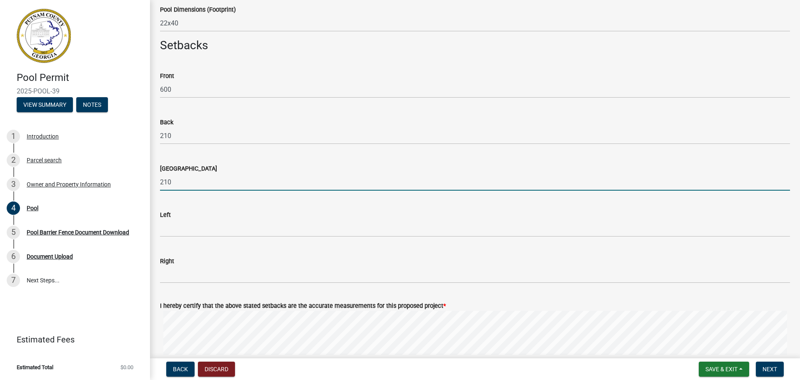
scroll to position [292, 0]
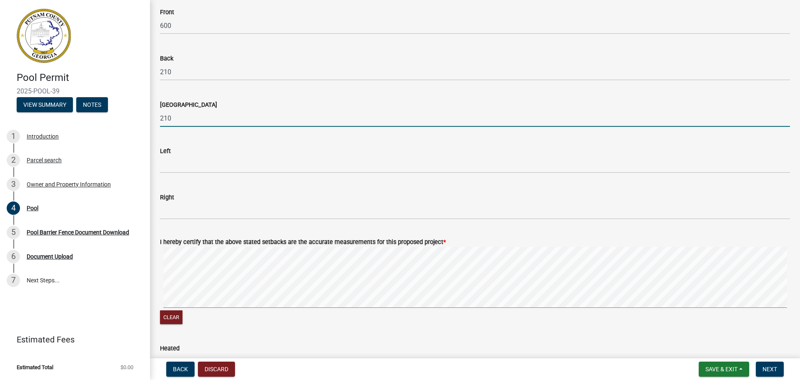
type input "210"
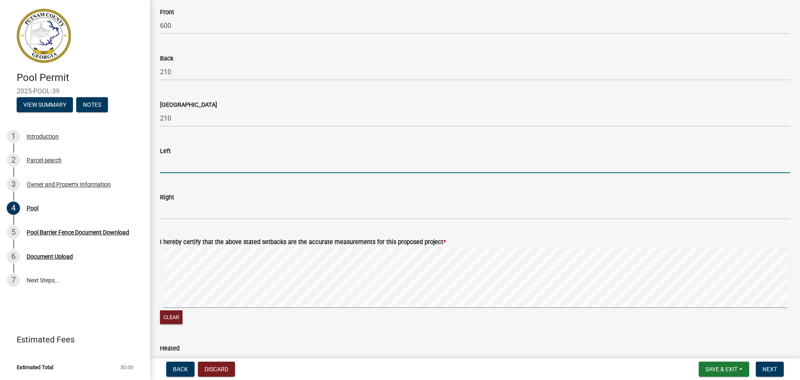
click at [184, 162] on input "text" at bounding box center [475, 164] width 630 height 17
click at [204, 159] on input "text" at bounding box center [475, 164] width 630 height 17
type input "90"
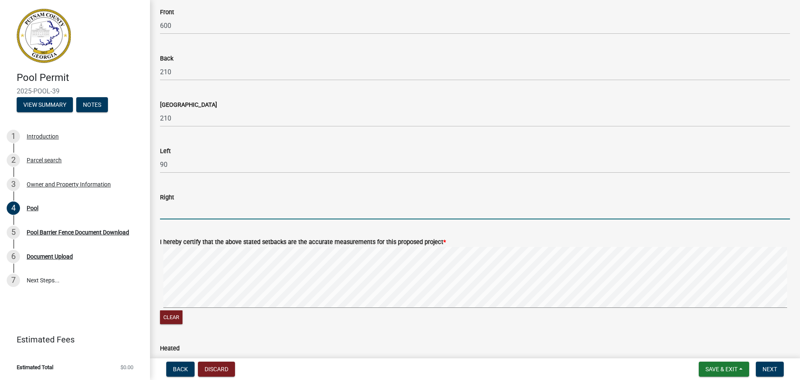
click at [174, 211] on input "text" at bounding box center [475, 210] width 630 height 17
type input "30"
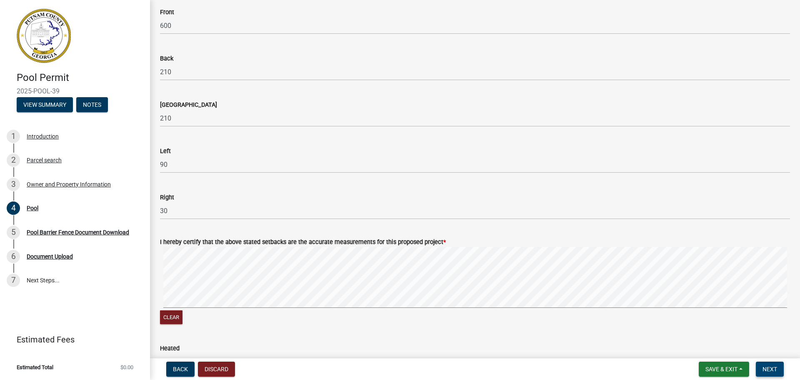
drag, startPoint x: 782, startPoint y: 369, endPoint x: 460, endPoint y: 328, distance: 325.4
click at [476, 338] on wm-app "Pool Permit 2025-POOL-39 View Summary Notes 1 Introduction 2 Parcel search 3 Ow…" at bounding box center [400, 190] width 800 height 380
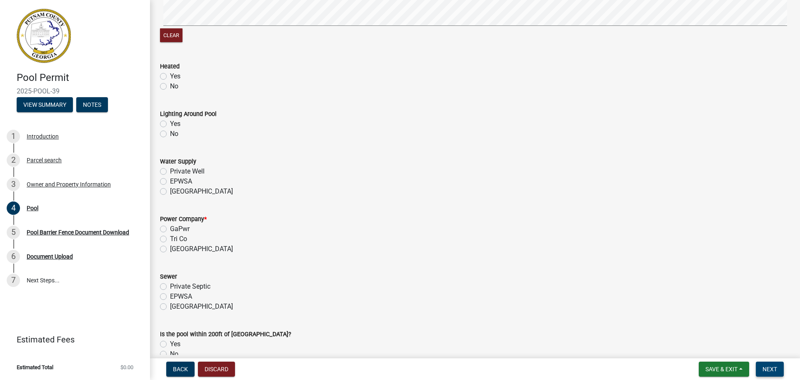
scroll to position [583, 0]
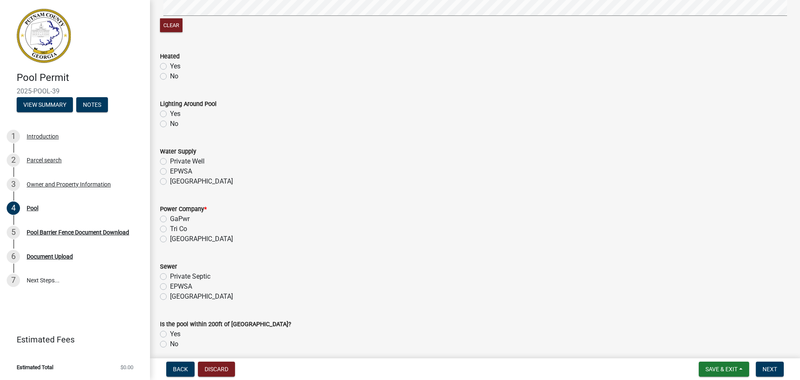
click at [167, 65] on div "Yes" at bounding box center [475, 66] width 630 height 10
click at [170, 70] on label "Yes" at bounding box center [175, 66] width 10 height 10
click at [170, 67] on input "Yes" at bounding box center [172, 63] width 5 height 5
radio input "true"
click at [170, 116] on label "Yes" at bounding box center [175, 114] width 10 height 10
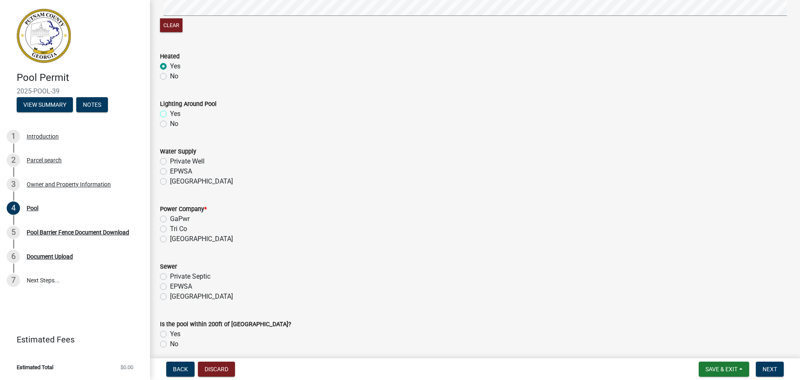
click at [170, 114] on input "Yes" at bounding box center [172, 111] width 5 height 5
radio input "true"
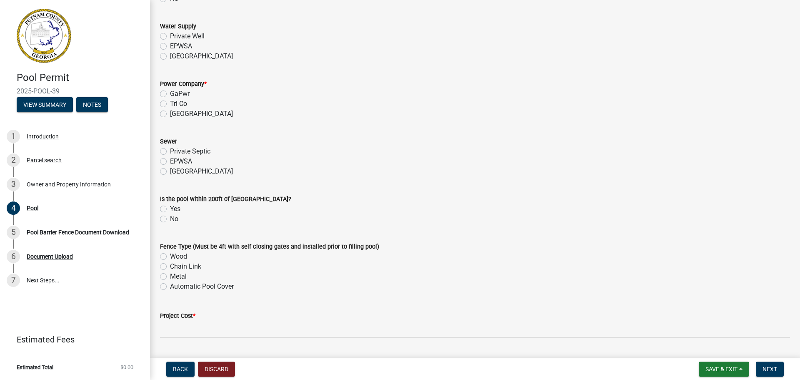
click at [170, 154] on label "Private Septic" at bounding box center [190, 151] width 40 height 10
click at [170, 152] on input "Private Septic" at bounding box center [172, 148] width 5 height 5
radio input "true"
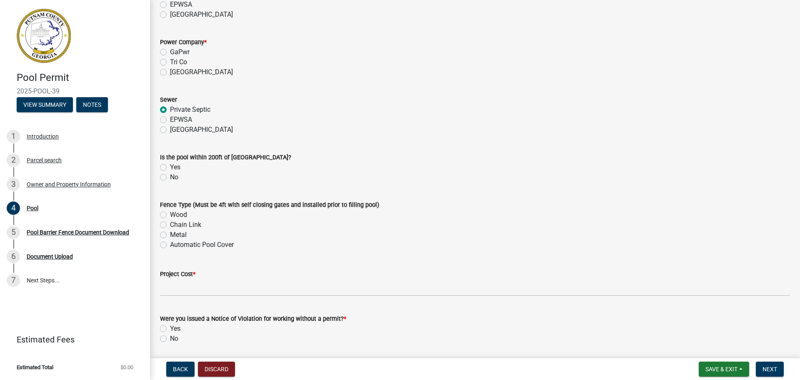
click at [170, 166] on label "Yes" at bounding box center [175, 167] width 10 height 10
click at [170, 166] on input "Yes" at bounding box center [172, 164] width 5 height 5
radio input "true"
click at [170, 226] on label "Chain Link" at bounding box center [185, 225] width 31 height 10
click at [170, 225] on input "Chain Link" at bounding box center [172, 222] width 5 height 5
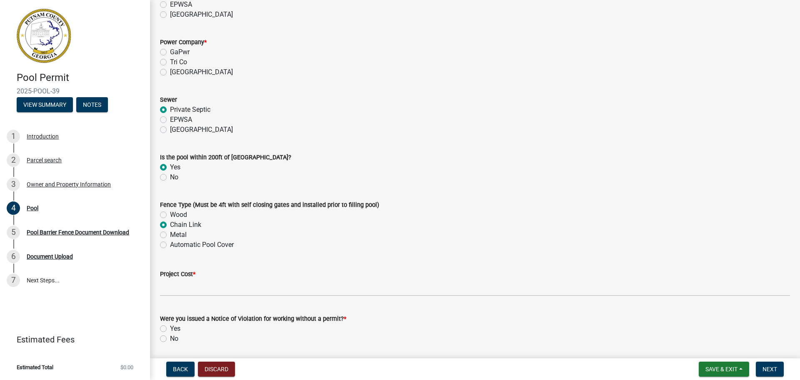
radio input "true"
click at [170, 235] on label "Metal" at bounding box center [178, 235] width 17 height 10
click at [170, 235] on input "Metal" at bounding box center [172, 232] width 5 height 5
radio input "true"
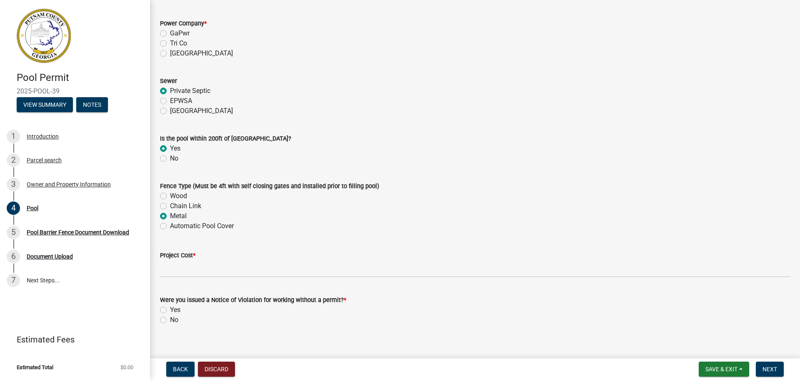
scroll to position [779, 0]
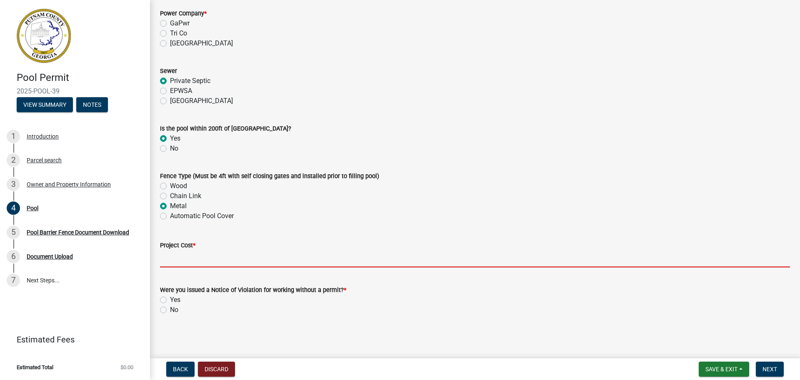
click at [177, 252] on input "text" at bounding box center [475, 258] width 630 height 17
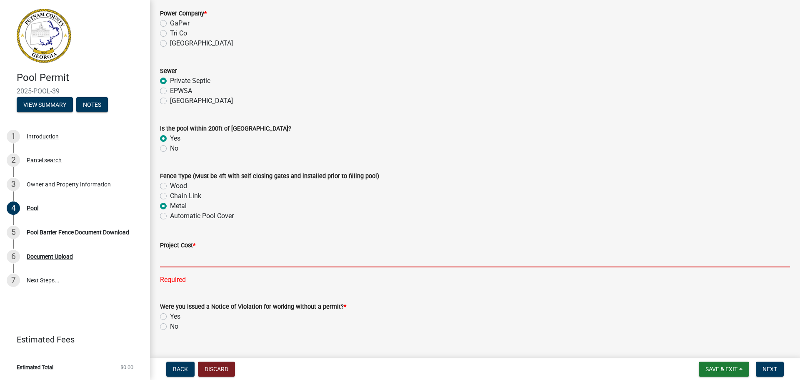
click at [209, 254] on input "text" at bounding box center [475, 258] width 630 height 17
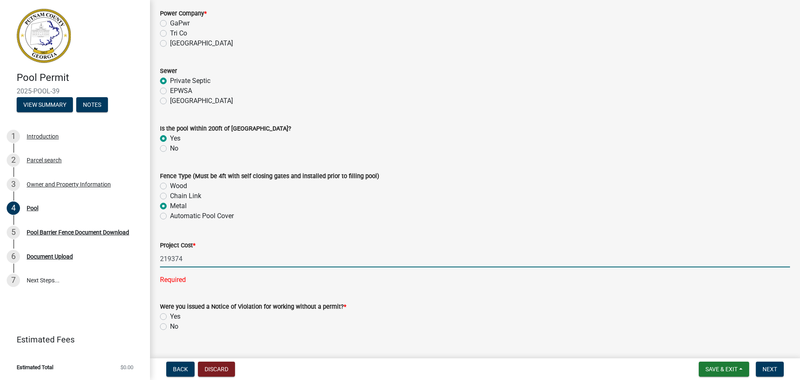
type input "219374"
click at [307, 338] on main "Pool share Share Pool Company / Installer Information Select Pool Installer * L…" at bounding box center [475, 177] width 650 height 355
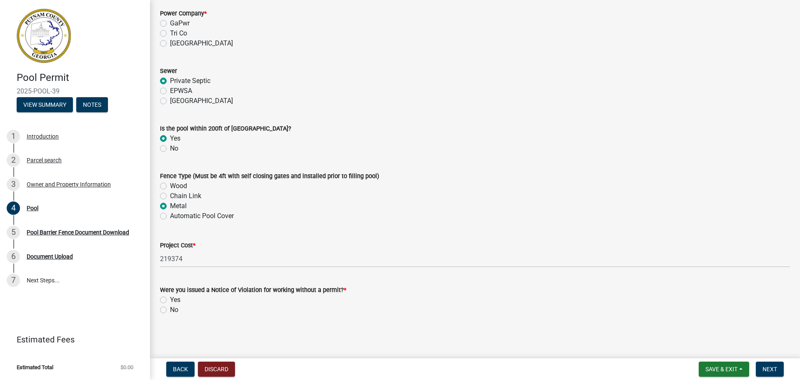
click at [170, 309] on label "No" at bounding box center [174, 310] width 8 height 10
click at [170, 309] on input "No" at bounding box center [172, 307] width 5 height 5
radio input "true"
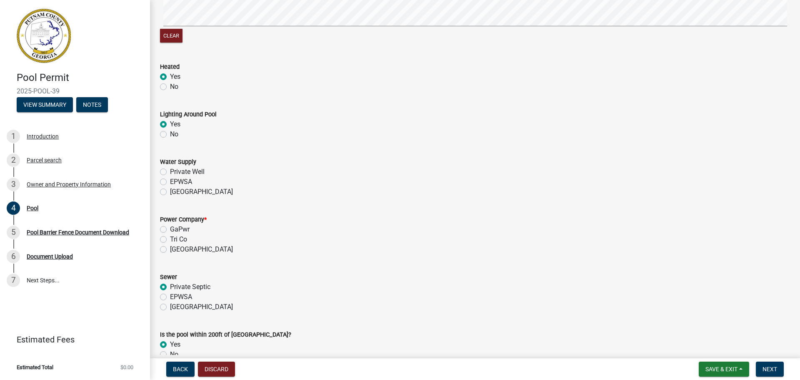
scroll to position [570, 0]
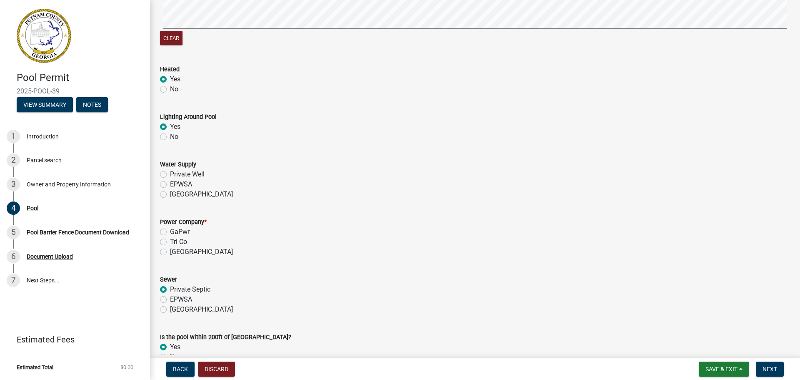
click at [160, 170] on div "Private Well" at bounding box center [475, 174] width 630 height 10
click at [170, 173] on label "Private Well" at bounding box center [187, 174] width 35 height 10
click at [170, 173] on input "Private Well" at bounding box center [172, 171] width 5 height 5
radio input "true"
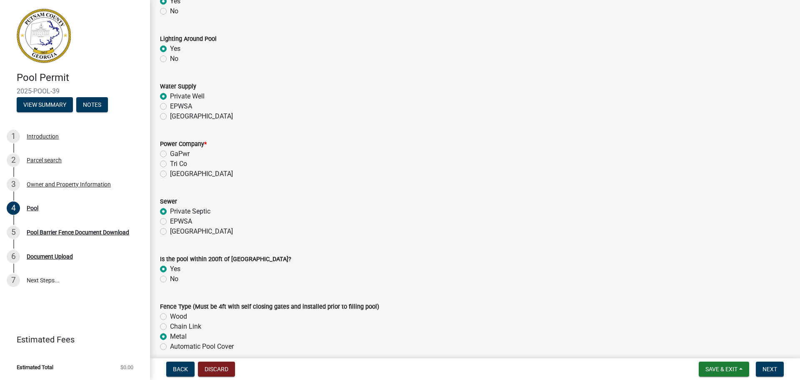
scroll to position [654, 0]
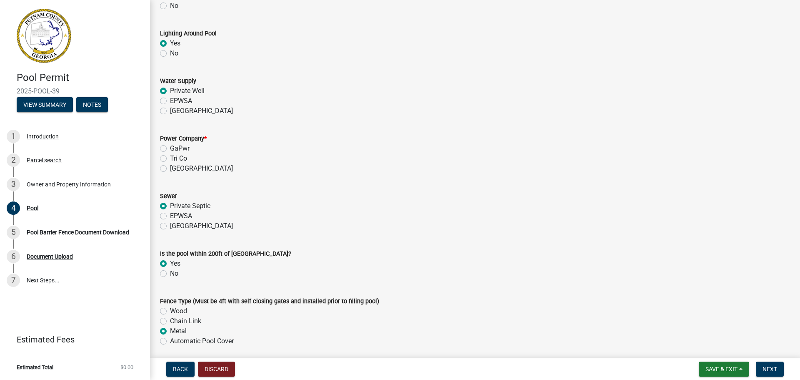
click at [170, 148] on label "GaPwr" at bounding box center [180, 148] width 20 height 10
click at [170, 148] on input "GaPwr" at bounding box center [172, 145] width 5 height 5
radio input "true"
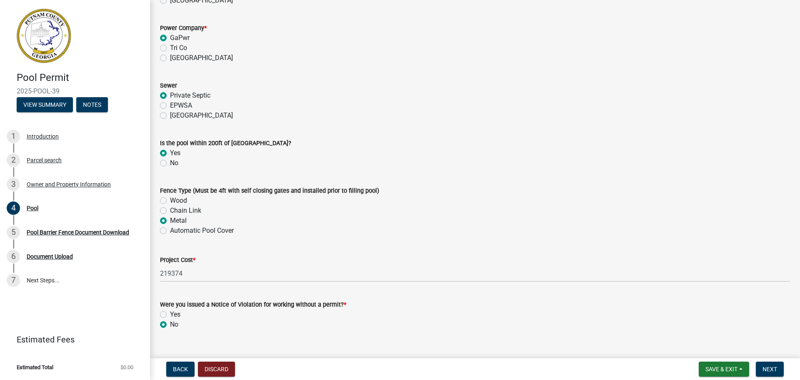
scroll to position [779, 0]
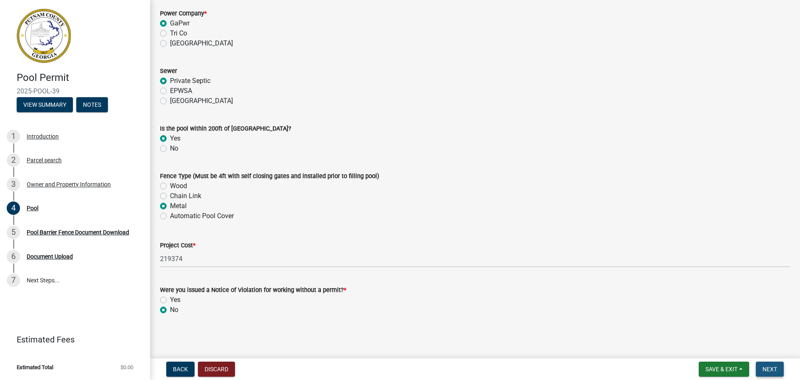
click at [770, 366] on span "Next" at bounding box center [769, 368] width 15 height 7
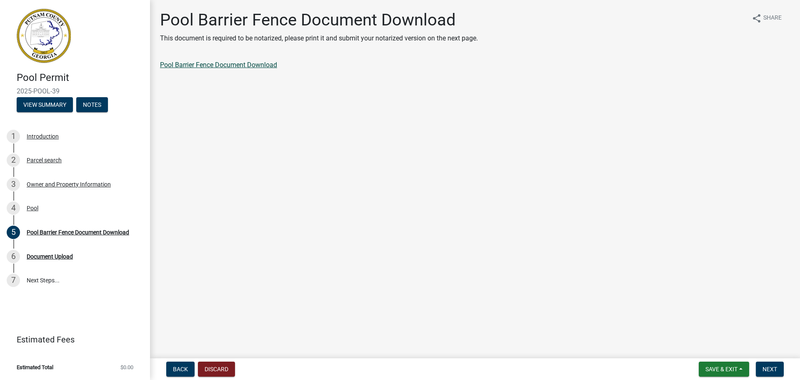
click at [274, 65] on link "Pool Barrier Fence Document Download" at bounding box center [218, 65] width 117 height 8
click at [778, 370] on button "Next" at bounding box center [770, 368] width 28 height 15
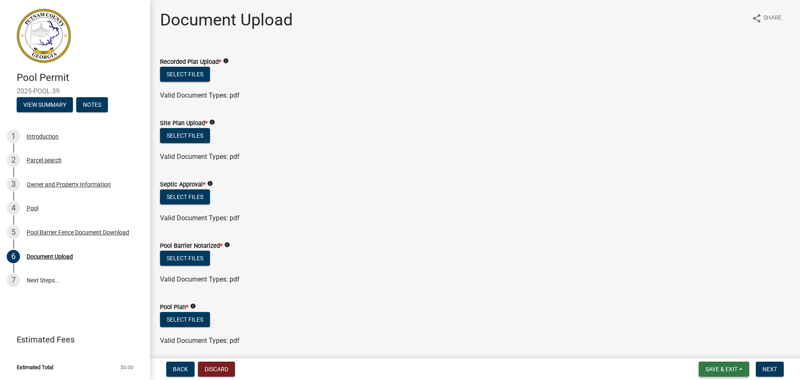
click at [739, 372] on button "Save & Exit" at bounding box center [724, 368] width 50 height 15
click at [296, 210] on ul at bounding box center [475, 209] width 630 height 7
click at [192, 132] on button "Select files" at bounding box center [185, 135] width 50 height 15
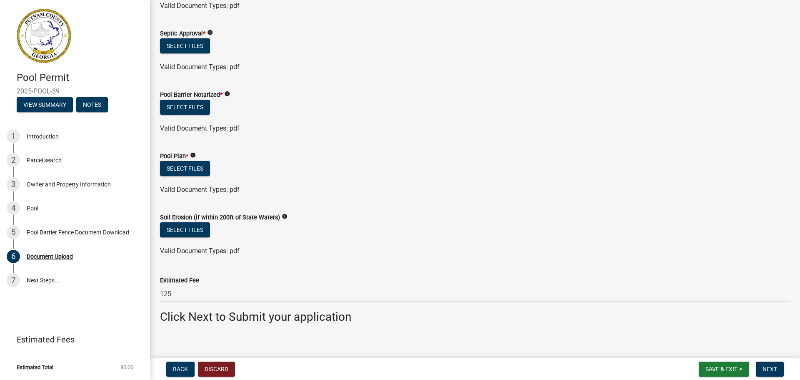
scroll to position [190, 0]
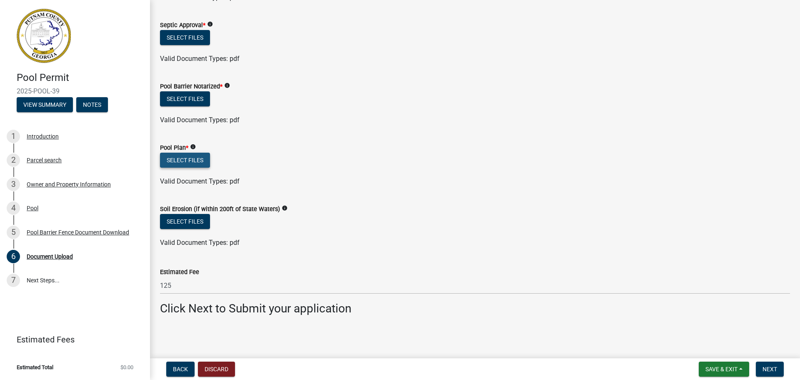
click at [202, 158] on button "Select files" at bounding box center [185, 159] width 50 height 15
click at [746, 370] on button "Save & Exit" at bounding box center [724, 368] width 50 height 15
click at [730, 349] on button "Save & Exit" at bounding box center [715, 347] width 67 height 20
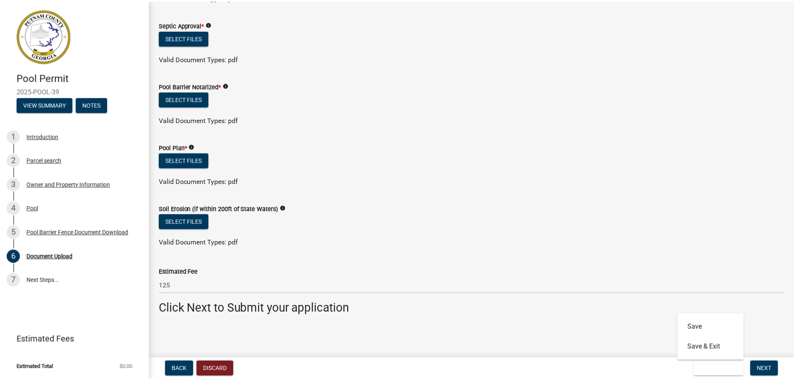
scroll to position [0, 0]
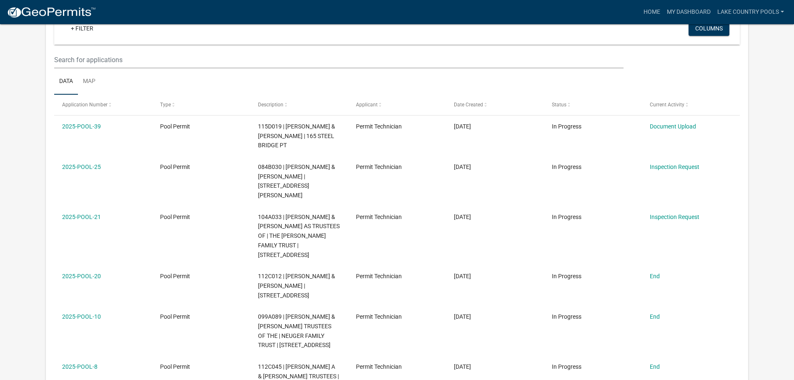
scroll to position [83, 0]
